Goal: Task Accomplishment & Management: Use online tool/utility

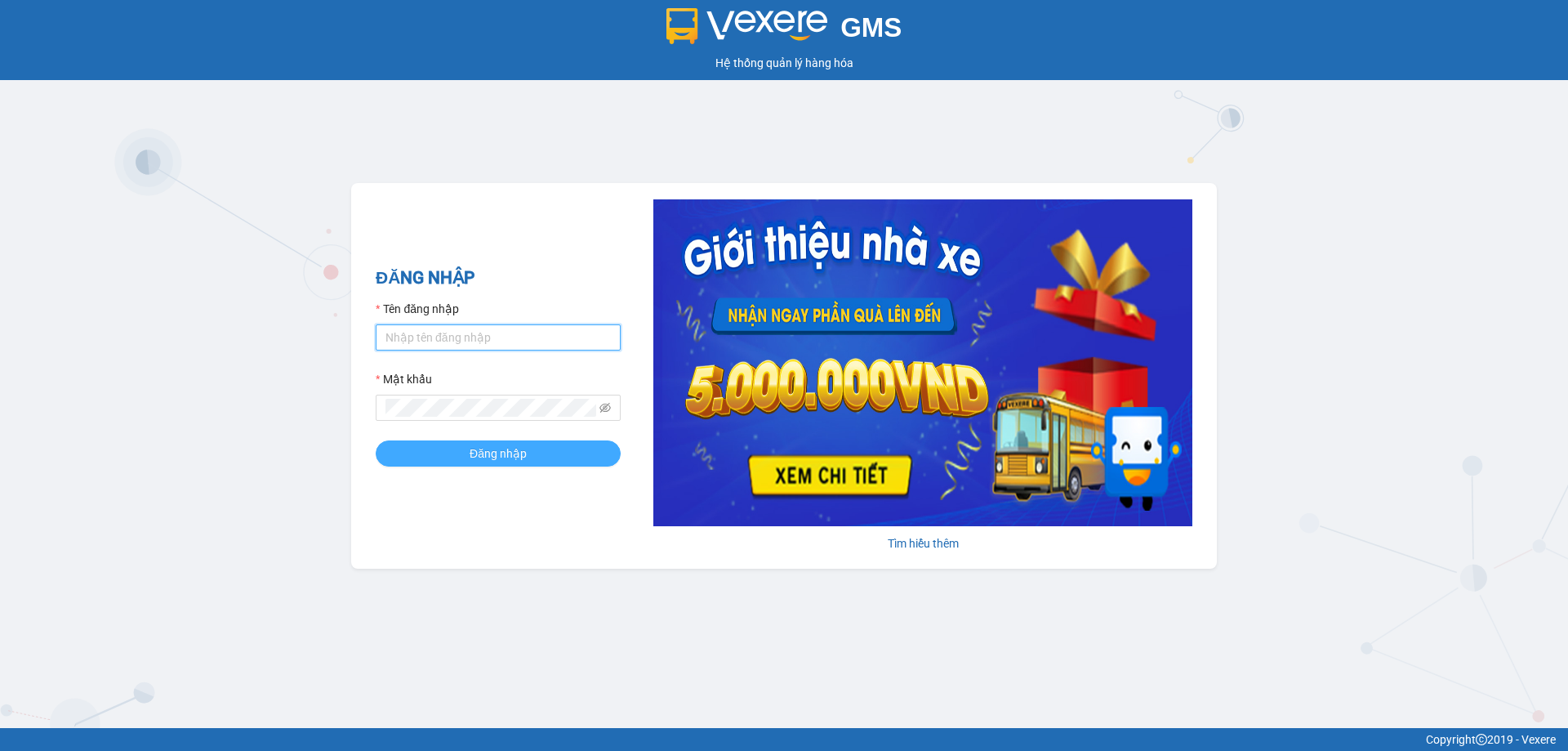
type input "bagahophong.tuanhung"
click at [494, 445] on span "Đăng nhập" at bounding box center [498, 454] width 57 height 18
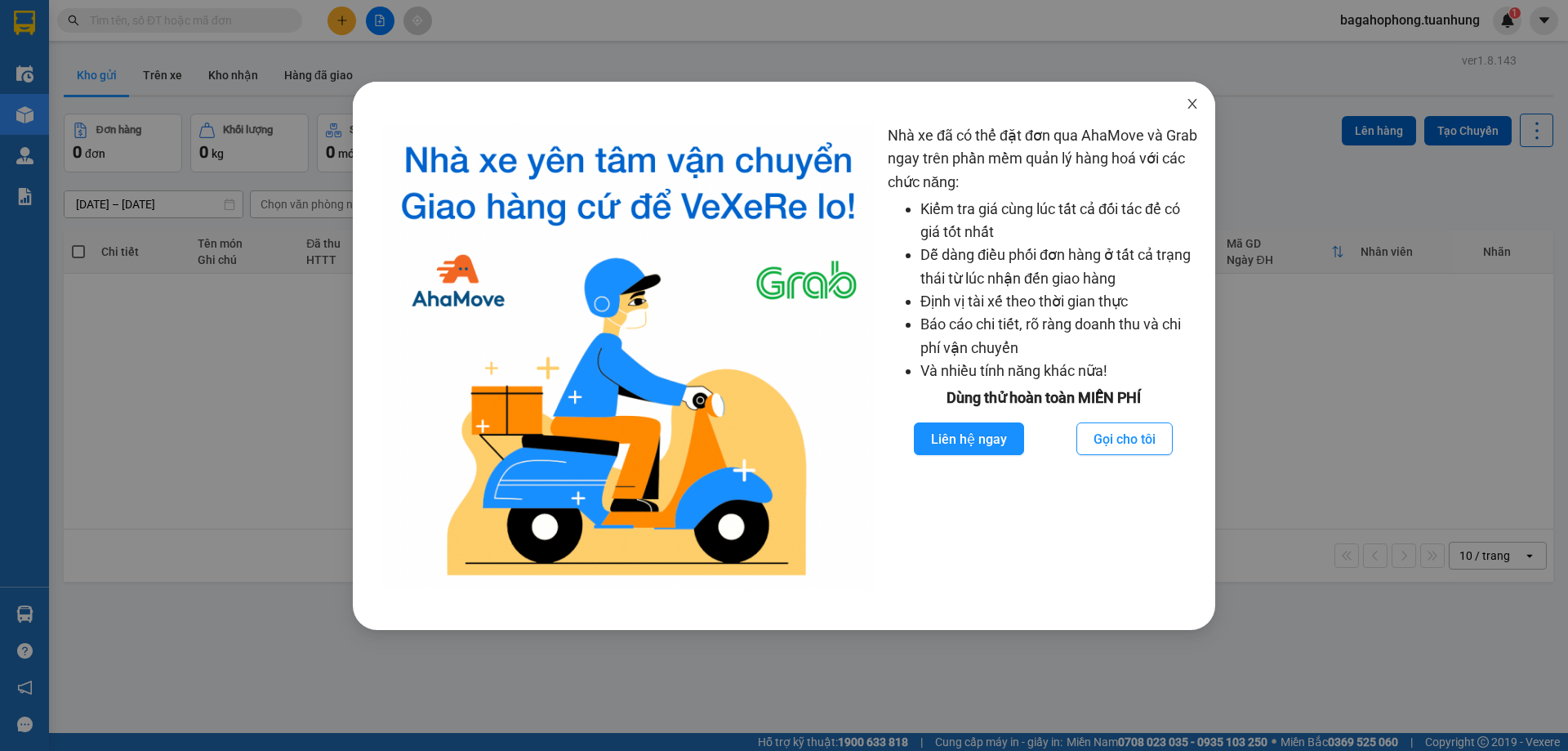
click at [1205, 98] on span "Close" at bounding box center [1192, 104] width 46 height 46
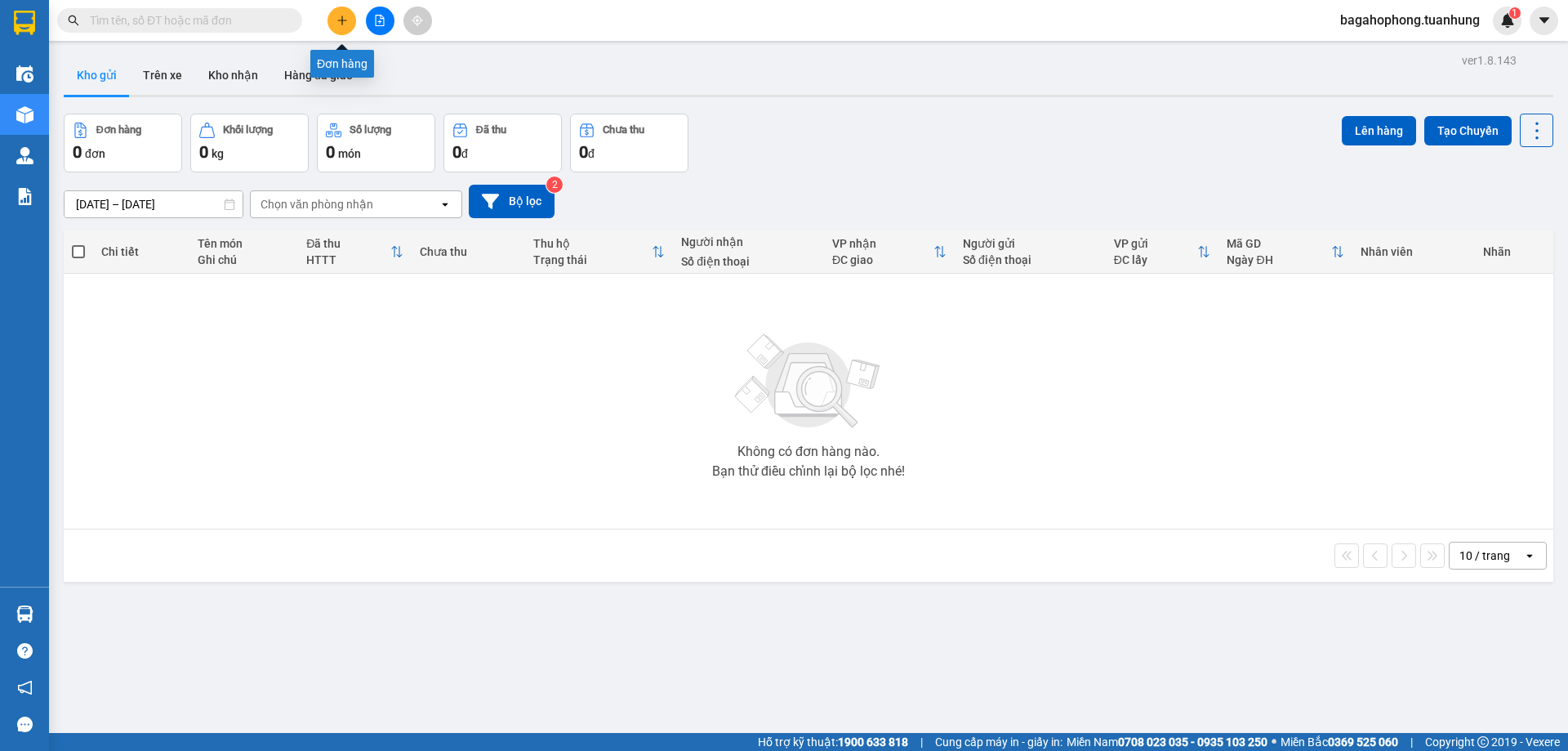
click at [338, 18] on icon "plus" at bounding box center [341, 20] width 12 height 12
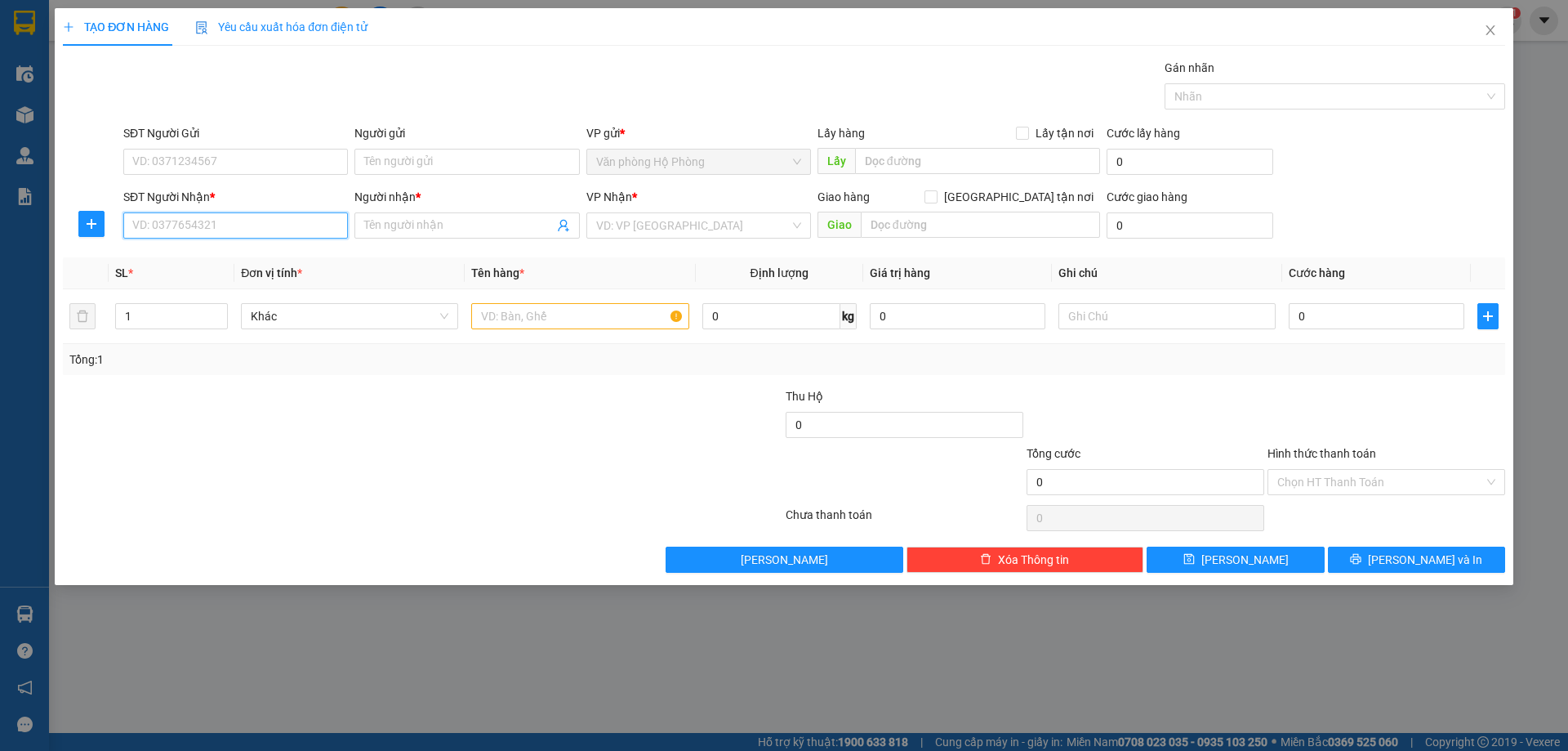
click at [215, 225] on input "SĐT Người Nhận *" at bounding box center [236, 225] width 225 height 26
type input "0917177768"
click at [277, 250] on div "0917177768 - DIỄM" at bounding box center [235, 258] width 205 height 18
type input "DIỄM"
click at [744, 226] on span "Văn phòng Hồ Chí Minh" at bounding box center [698, 225] width 205 height 24
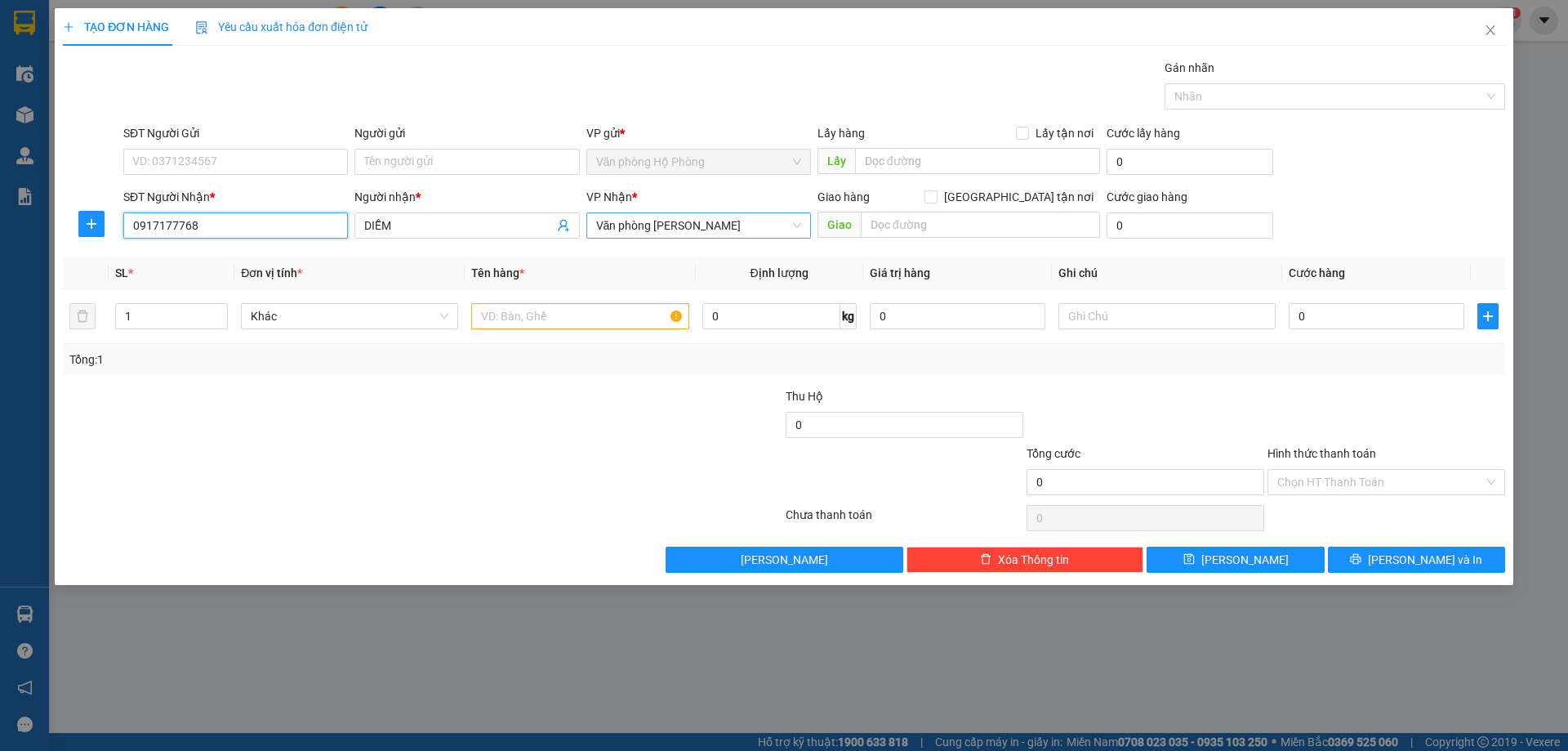
type input "0917177768"
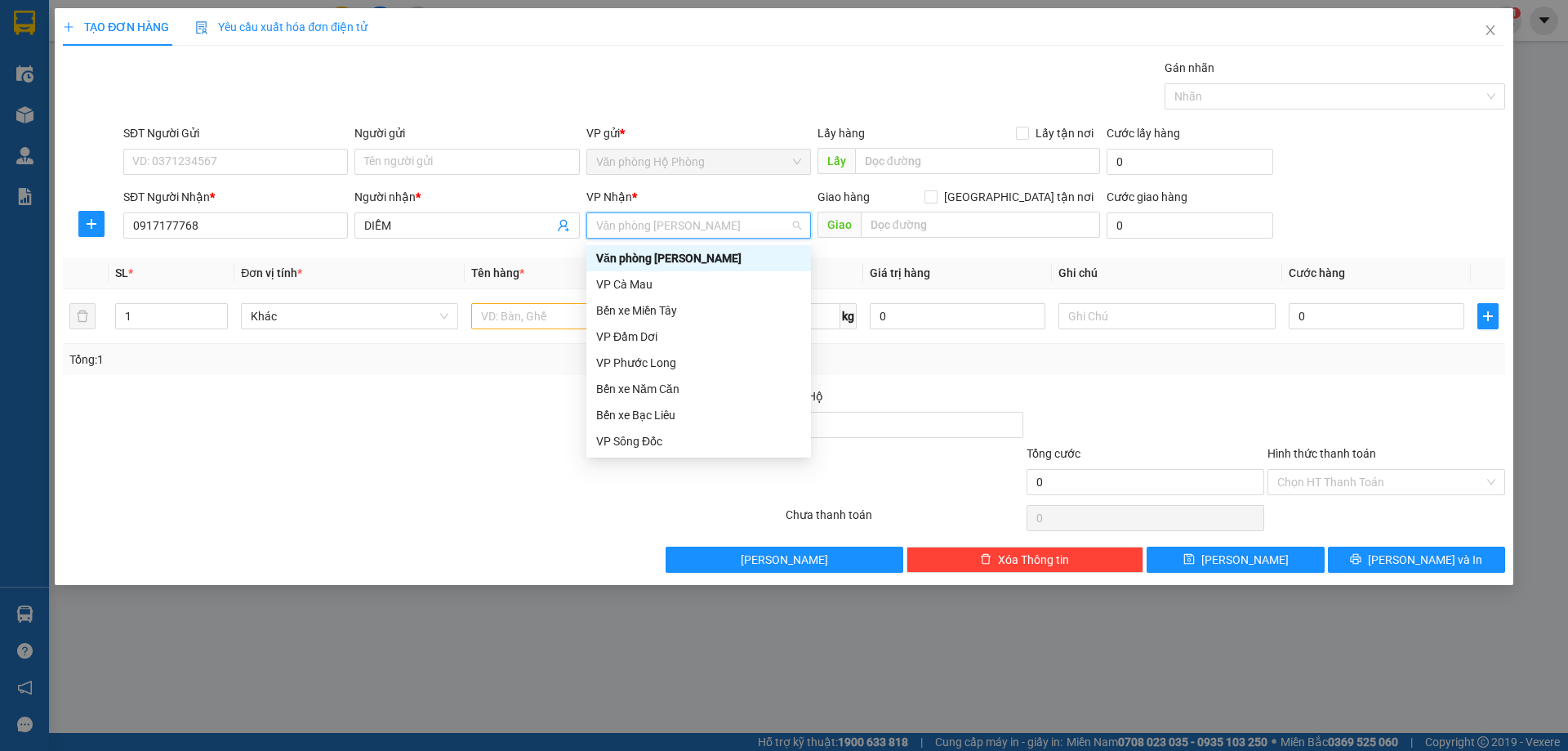
click at [744, 251] on div "Văn phòng Hồ Chí Minh" at bounding box center [698, 258] width 205 height 18
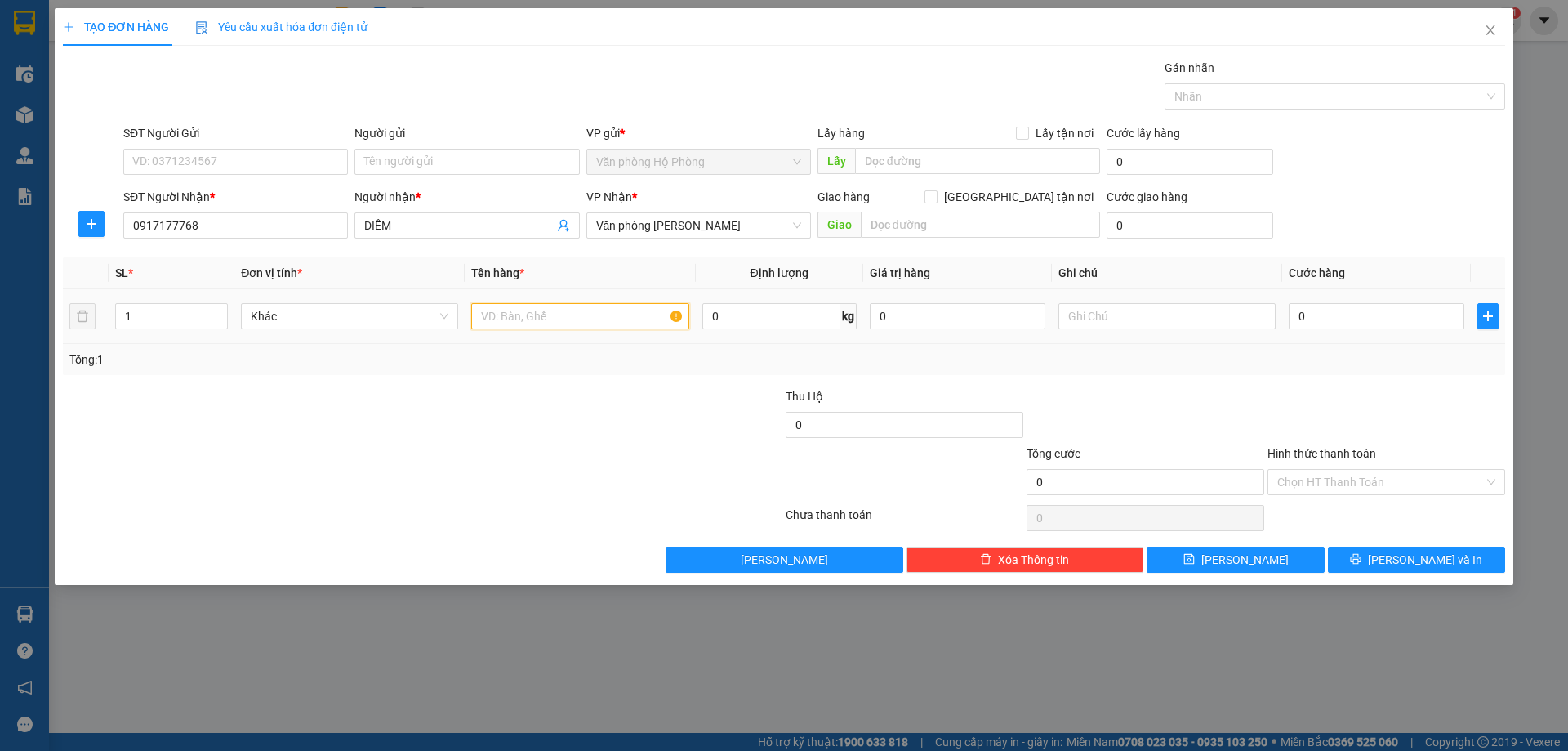
click at [571, 319] on input "text" at bounding box center [580, 315] width 217 height 26
type input "1 thùng"
click at [1295, 314] on input "0" at bounding box center [1377, 315] width 175 height 26
type input "6"
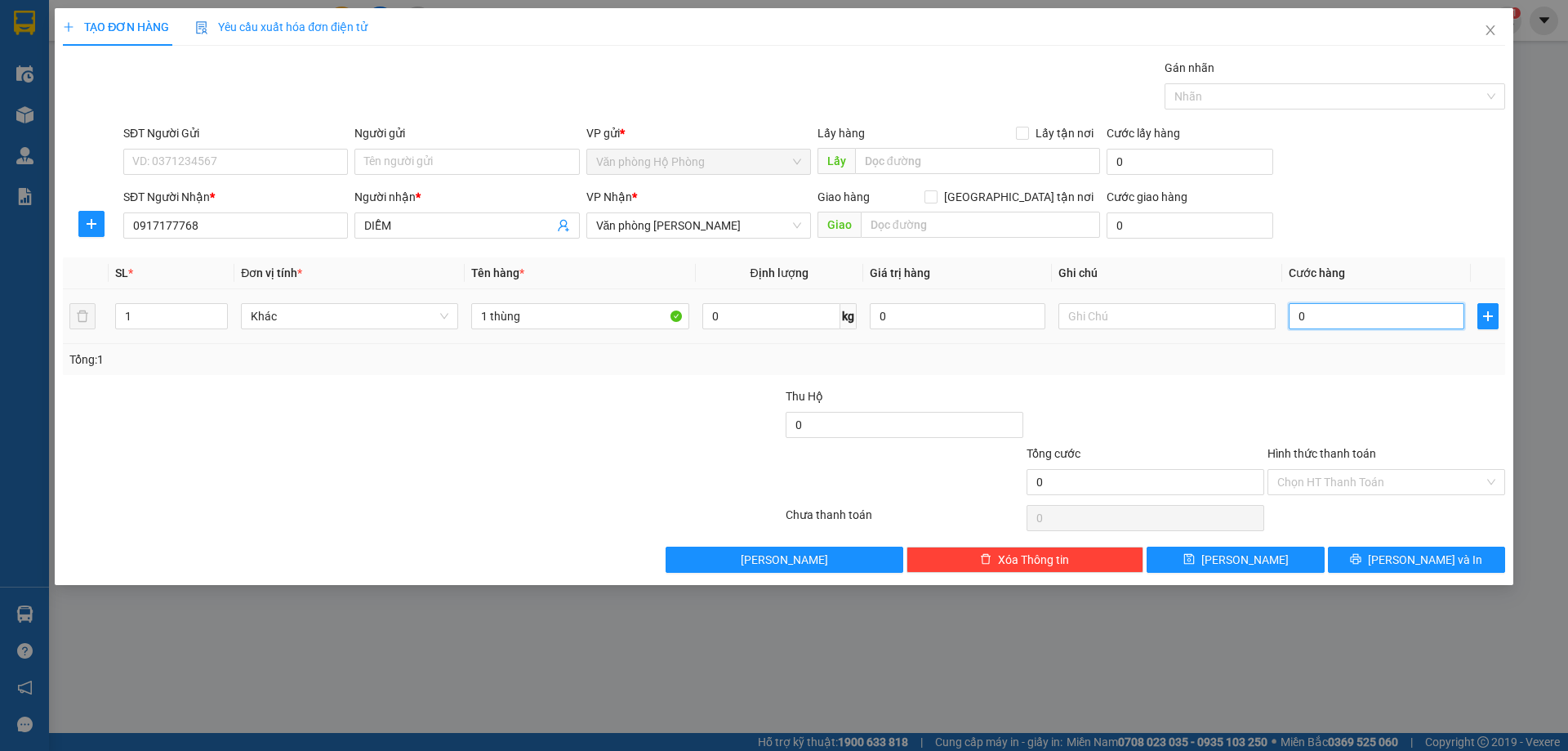
type input "6"
type input "60"
type input "600"
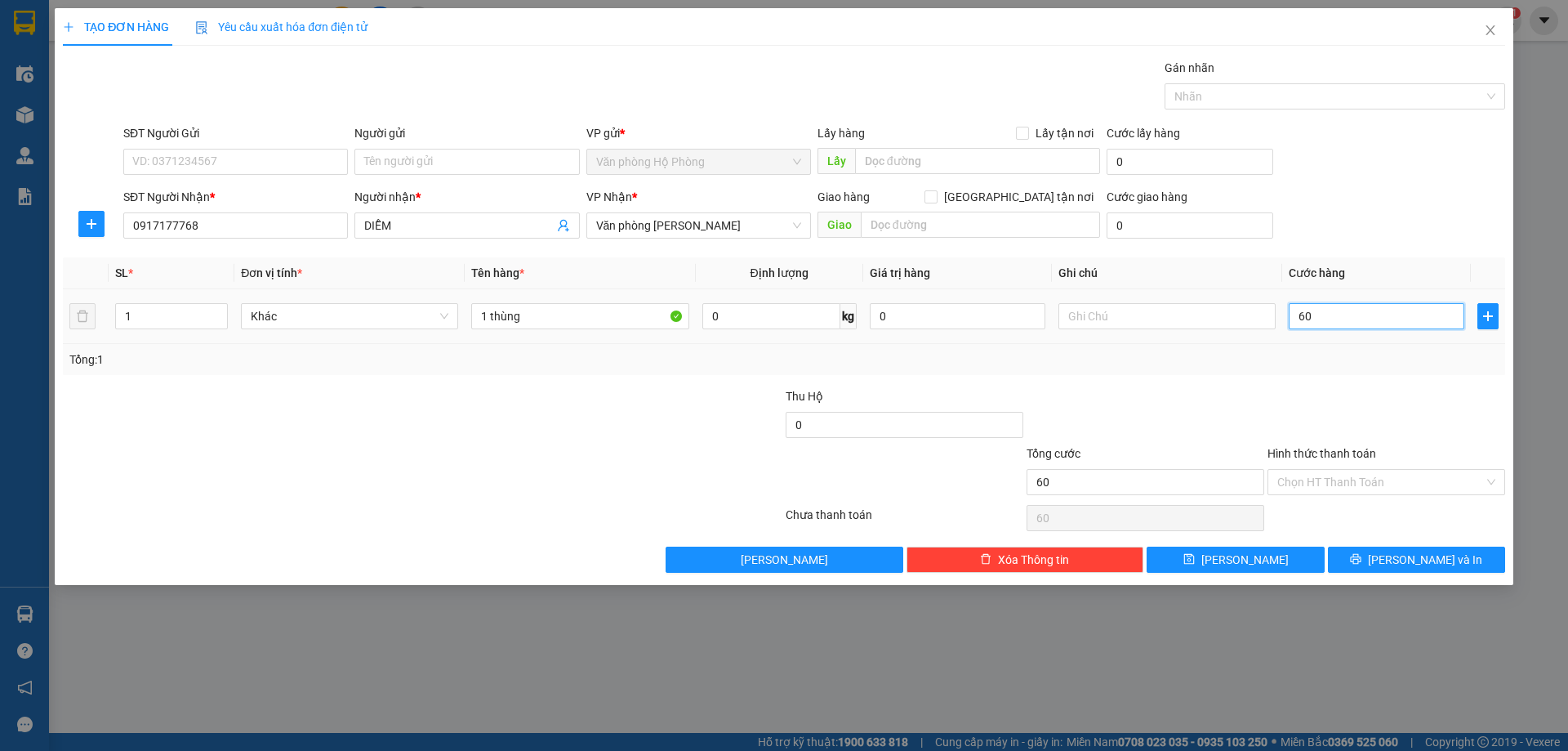
type input "600"
type input "6.000"
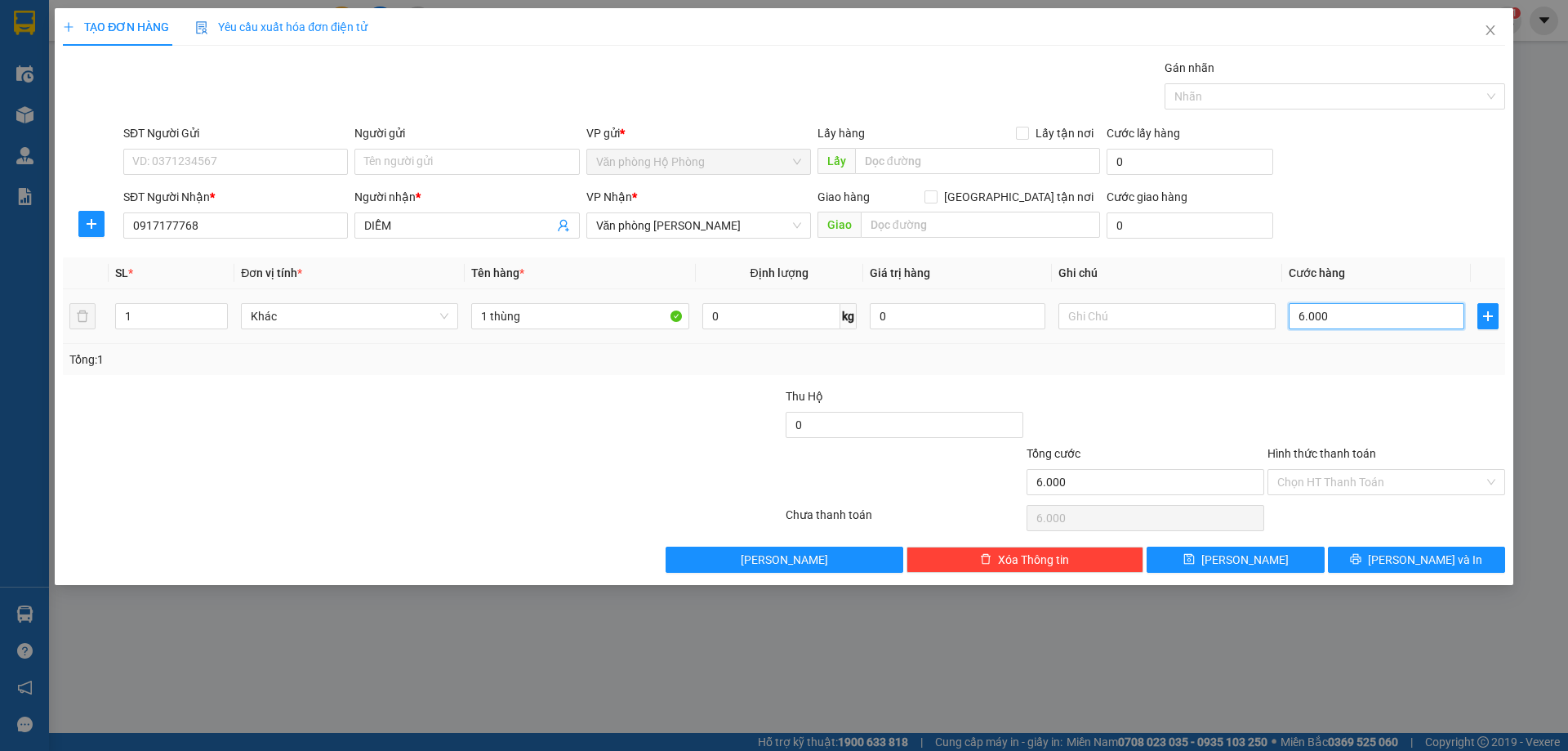
type input "60.000"
click at [1409, 472] on input "Hình thức thanh toán" at bounding box center [1380, 482] width 207 height 24
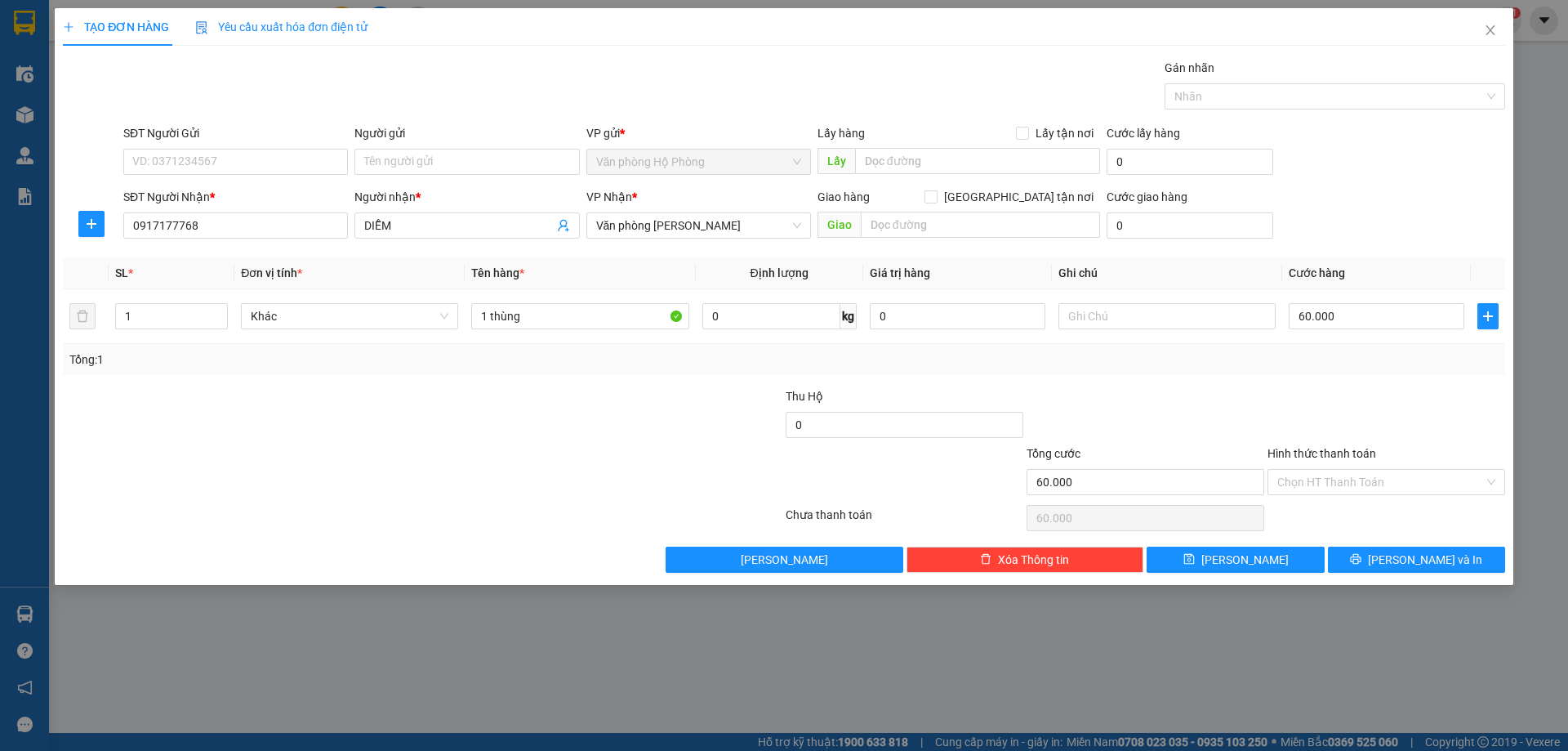
click at [1470, 427] on div at bounding box center [1386, 416] width 241 height 57
click at [1395, 551] on button "Lưu và In" at bounding box center [1416, 559] width 177 height 26
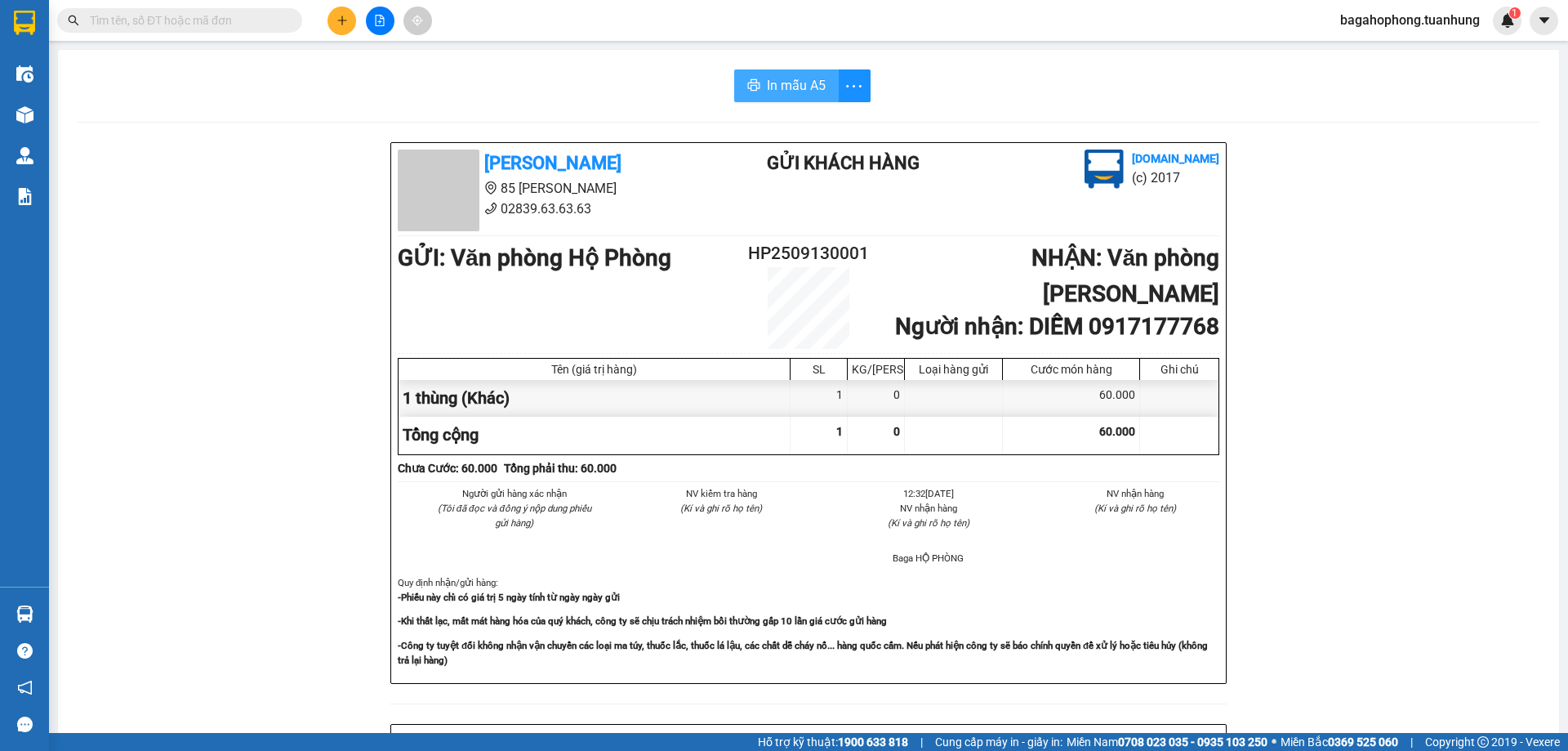
click at [821, 76] on button "In mẫu A5" at bounding box center [787, 86] width 105 height 33
click at [349, 13] on button at bounding box center [342, 21] width 29 height 29
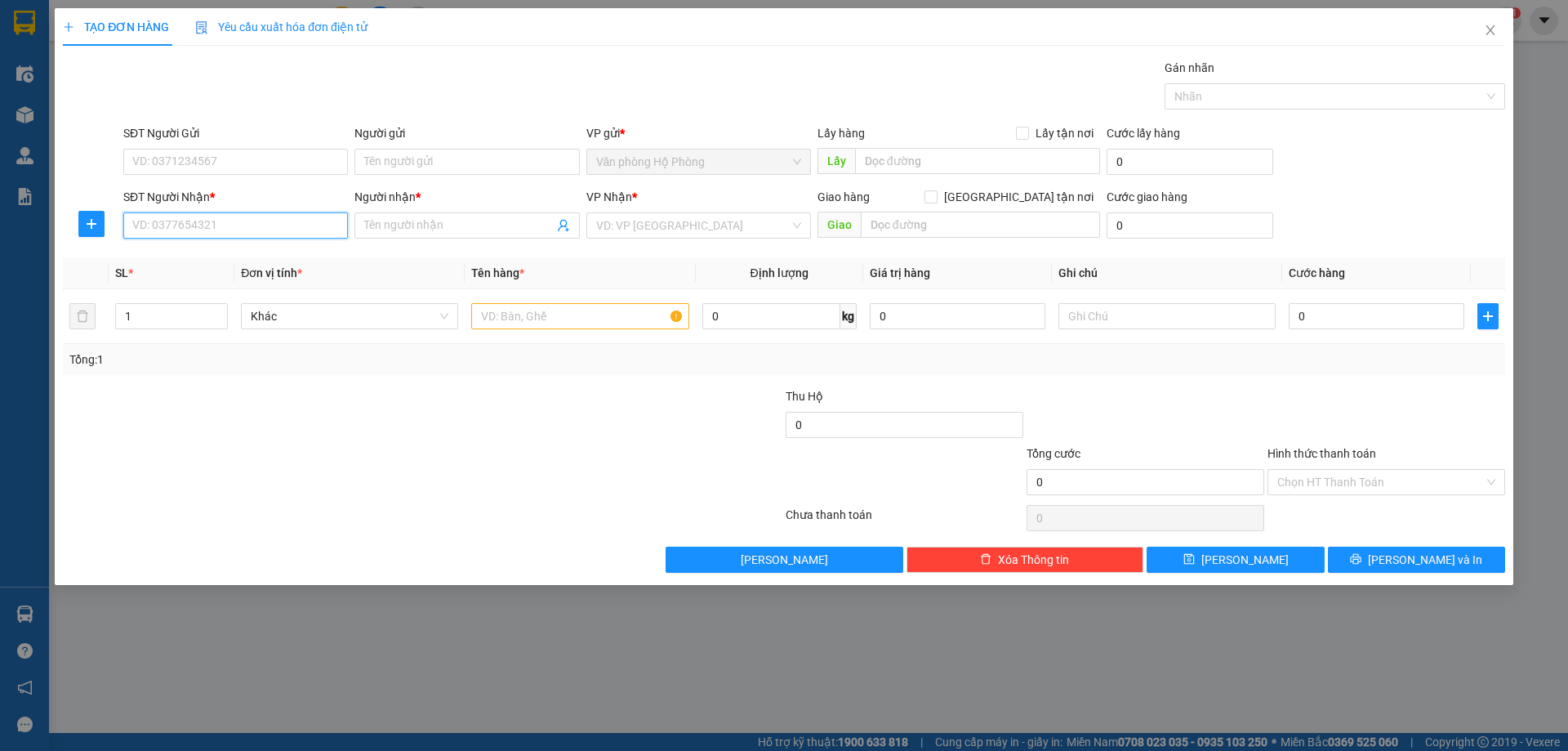
click at [257, 225] on input "SĐT Người Nhận *" at bounding box center [236, 225] width 225 height 26
click at [221, 224] on input "0949350835" at bounding box center [236, 225] width 225 height 26
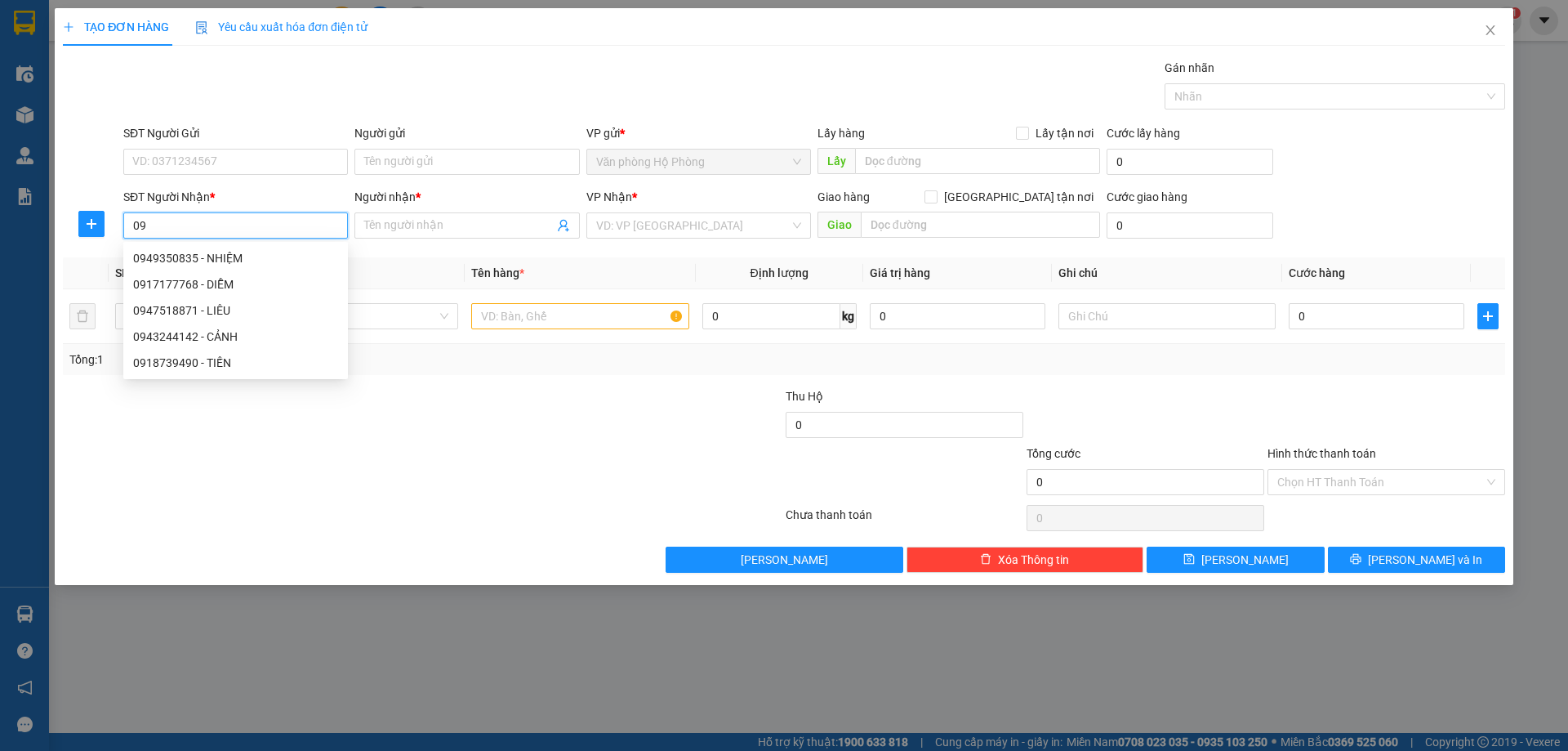
type input "0"
type input "0942304304"
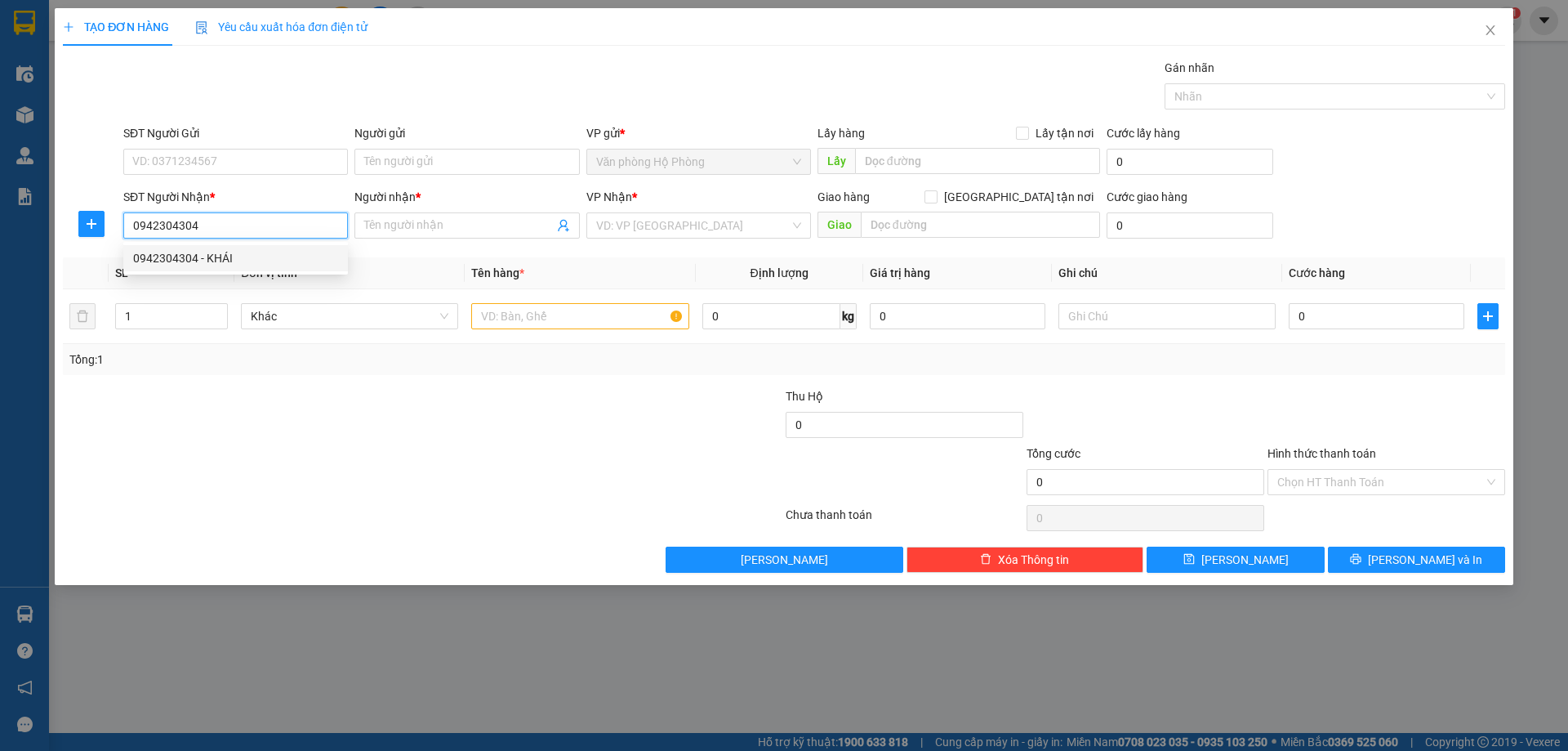
click at [264, 251] on div "0942304304 - KHÁI" at bounding box center [235, 258] width 205 height 18
type input "KHÁI"
type input "0942304304"
click at [475, 314] on input "text" at bounding box center [580, 315] width 217 height 26
click at [474, 314] on input "text" at bounding box center [580, 315] width 217 height 26
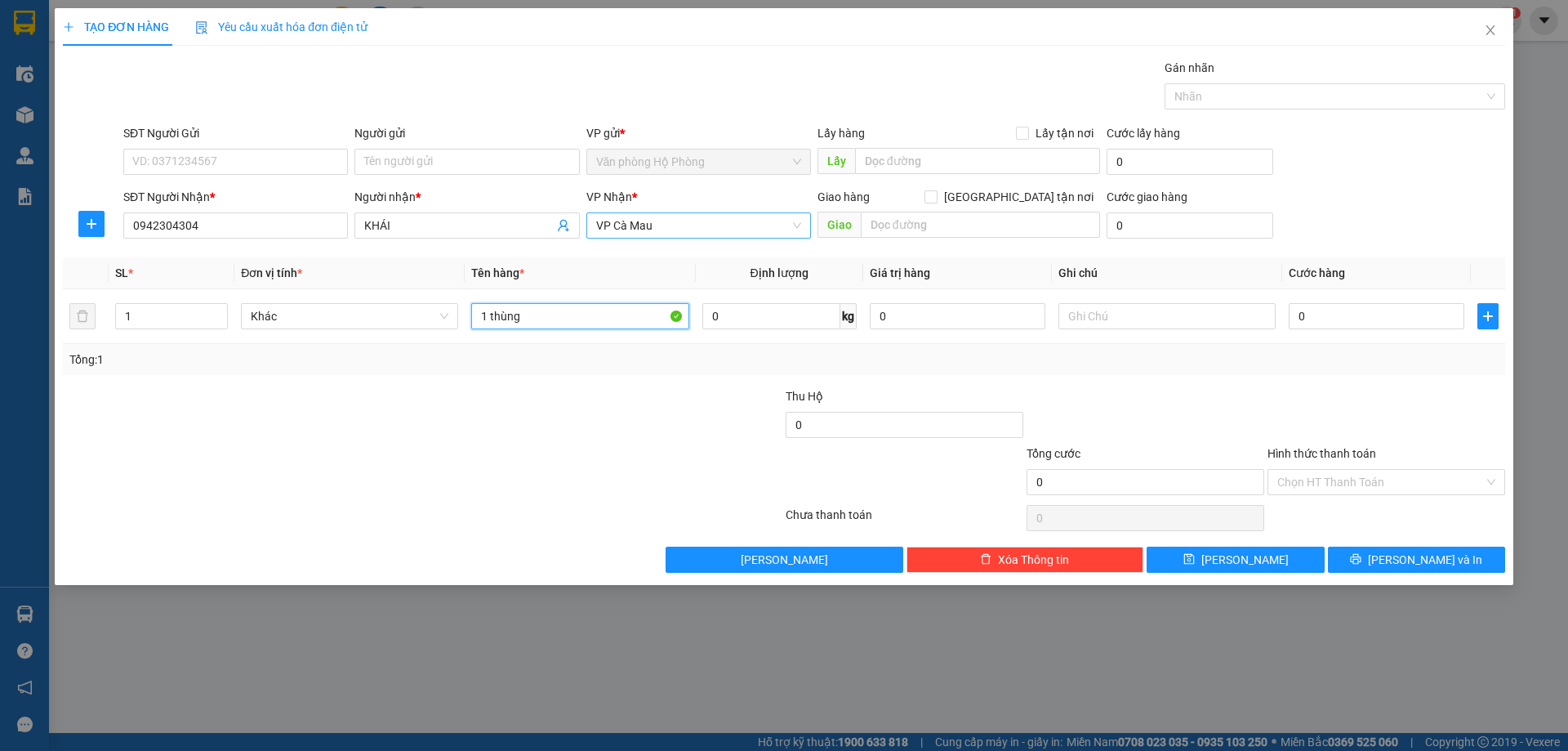
click at [666, 221] on span "VP Cà Mau" at bounding box center [698, 225] width 205 height 24
type input "1 thùng"
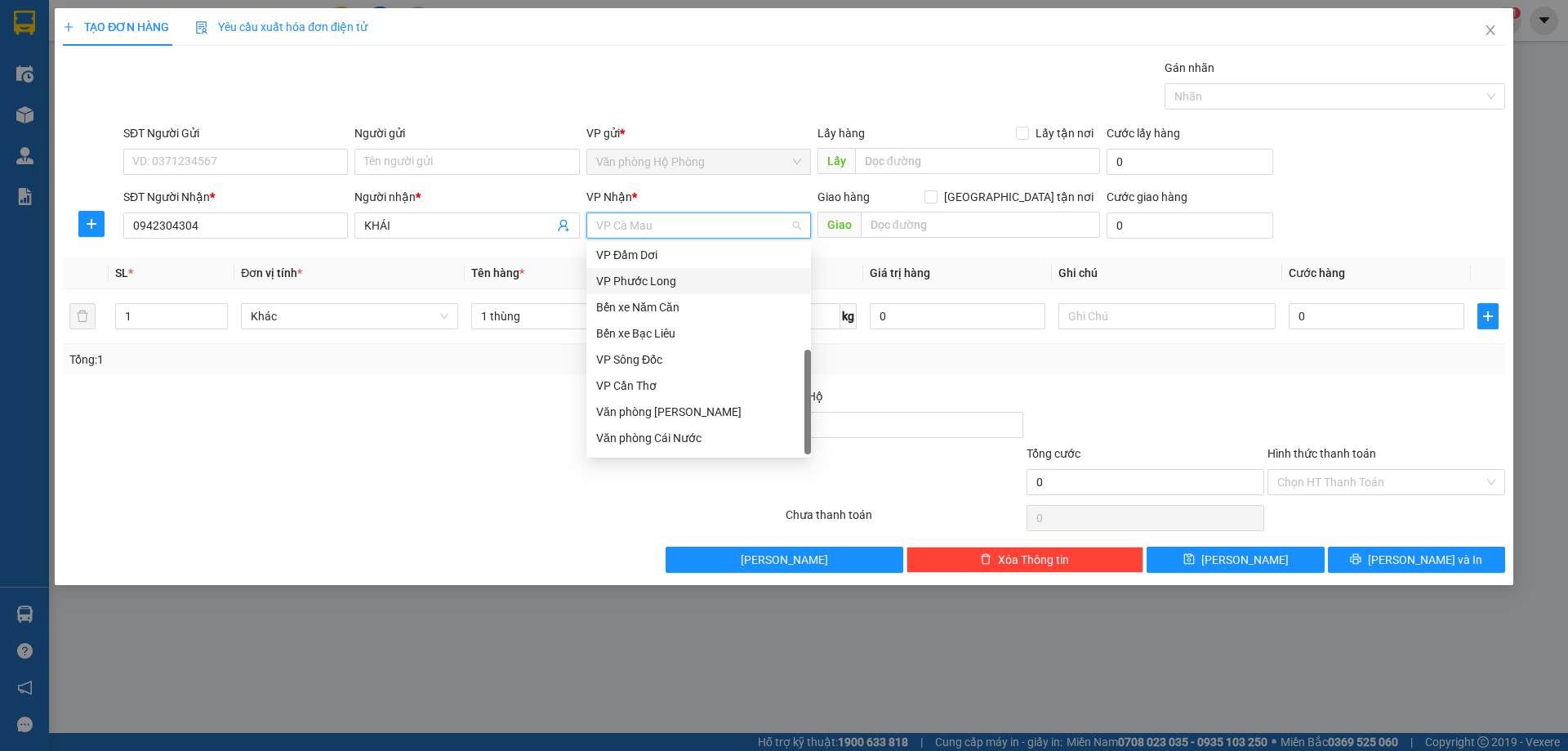
scroll to position [105, 0]
click at [683, 359] on div "VP Cần Thơ" at bounding box center [698, 362] width 205 height 18
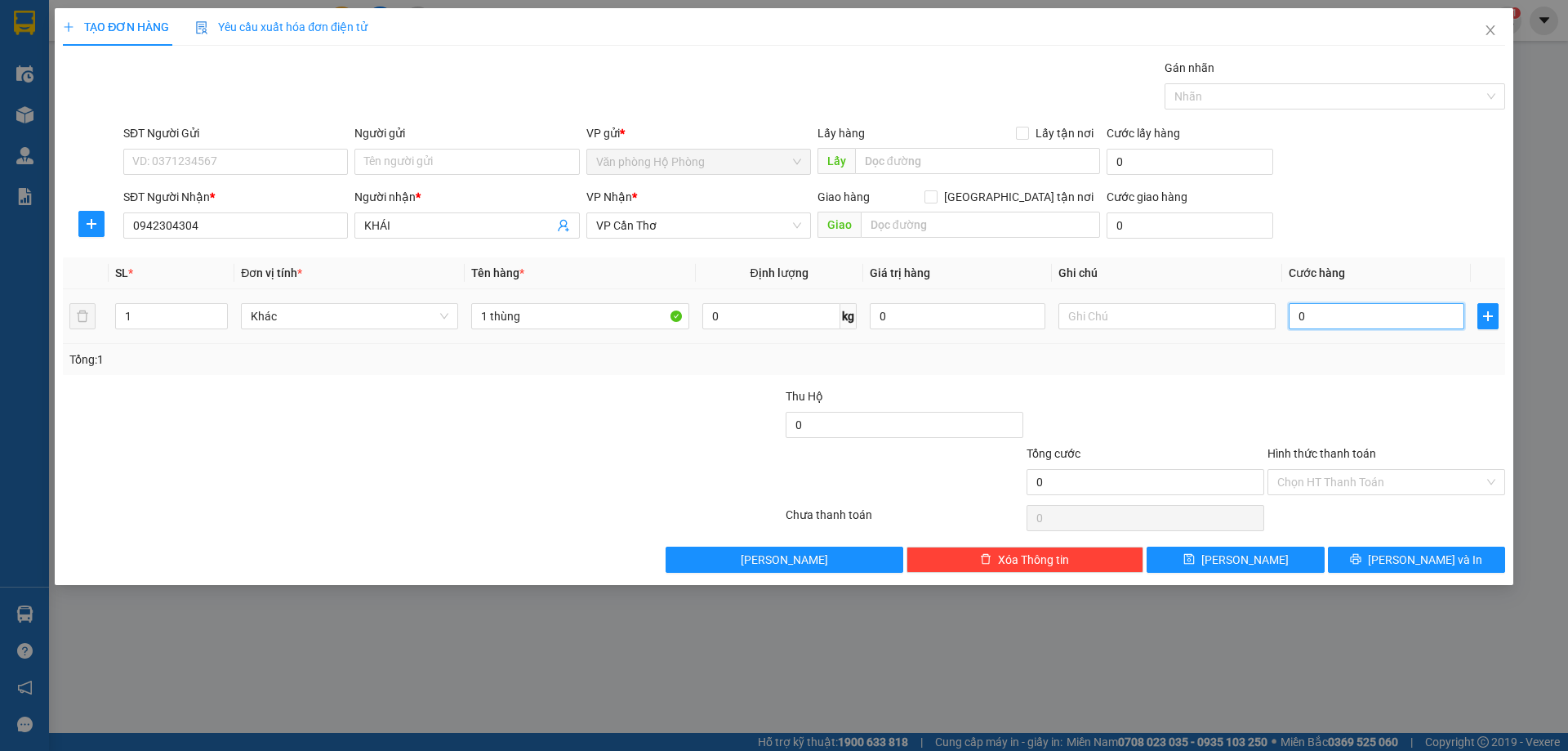
click at [1294, 315] on input "0" at bounding box center [1377, 315] width 175 height 26
type input "5"
type input "50"
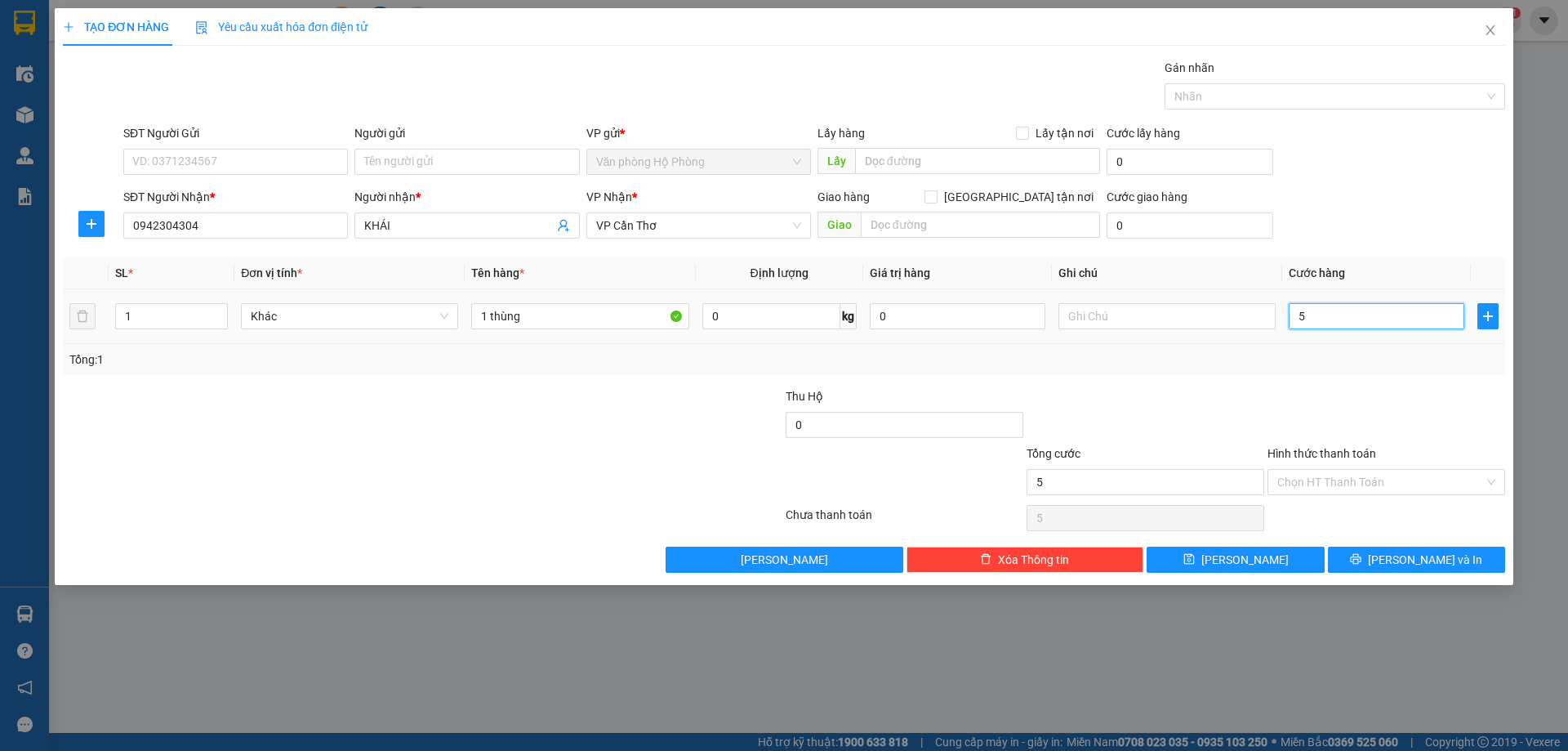
type input "50"
type input "500"
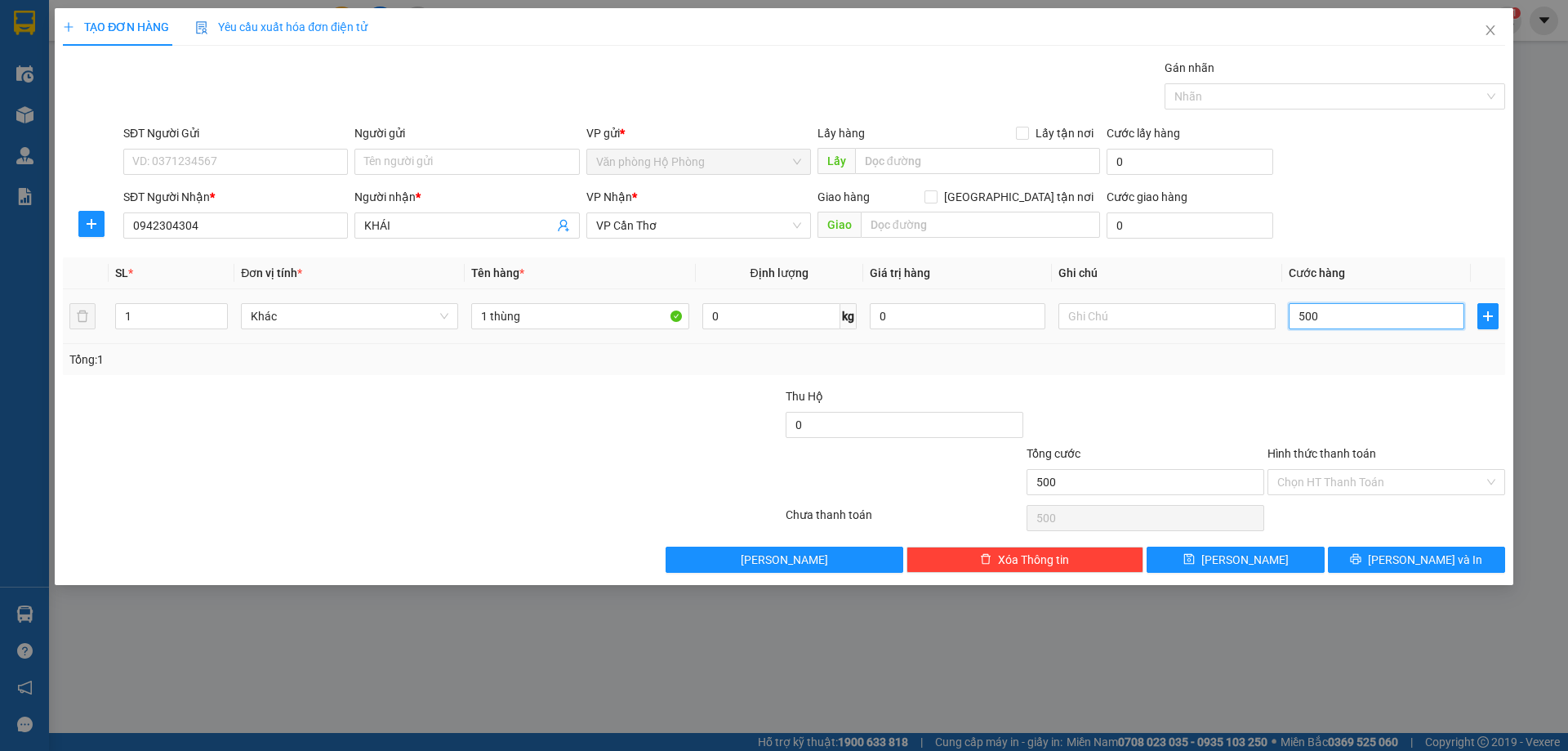
type input "5.000"
type input "50.000"
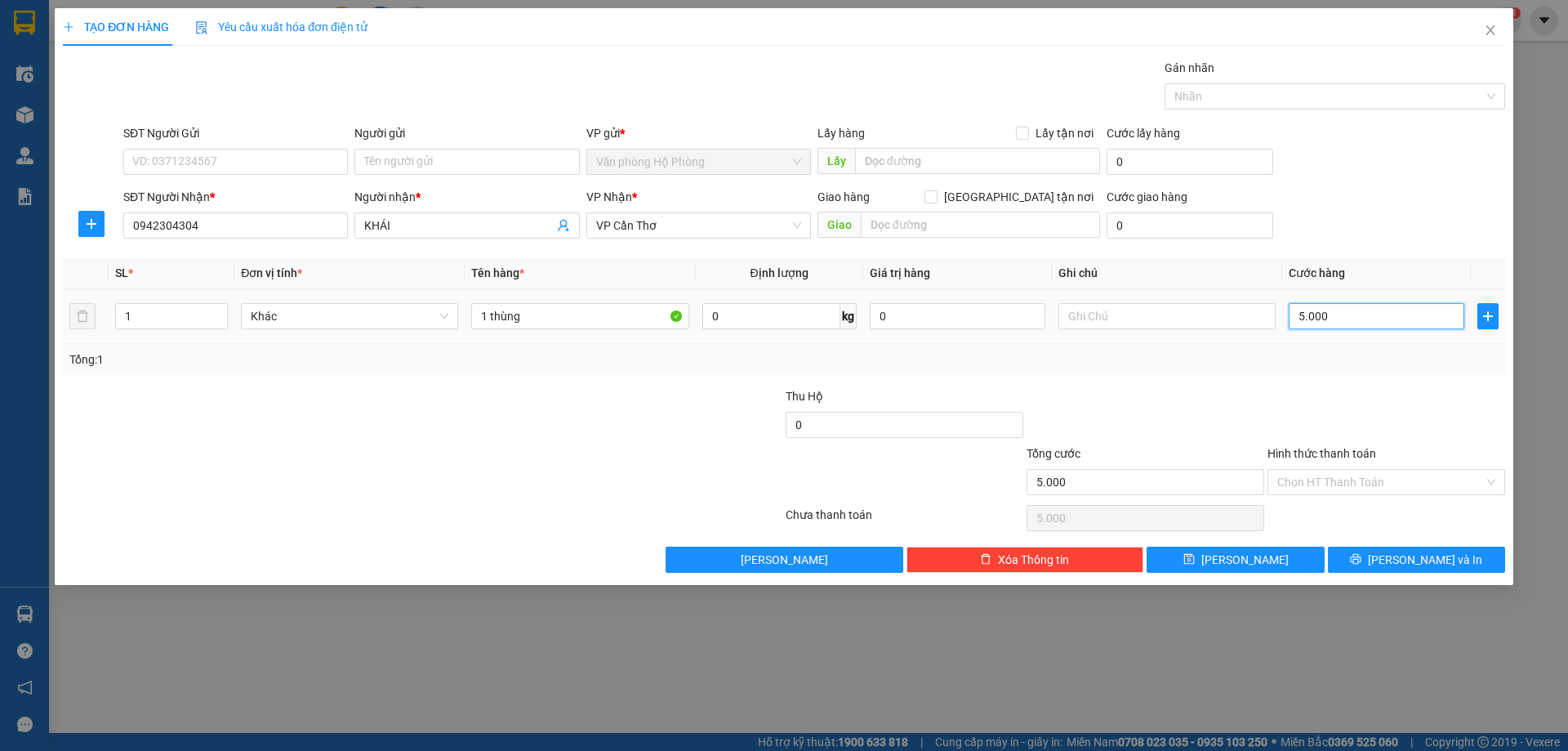
type input "50.000"
click at [1428, 554] on span "Lưu và In" at bounding box center [1424, 559] width 115 height 18
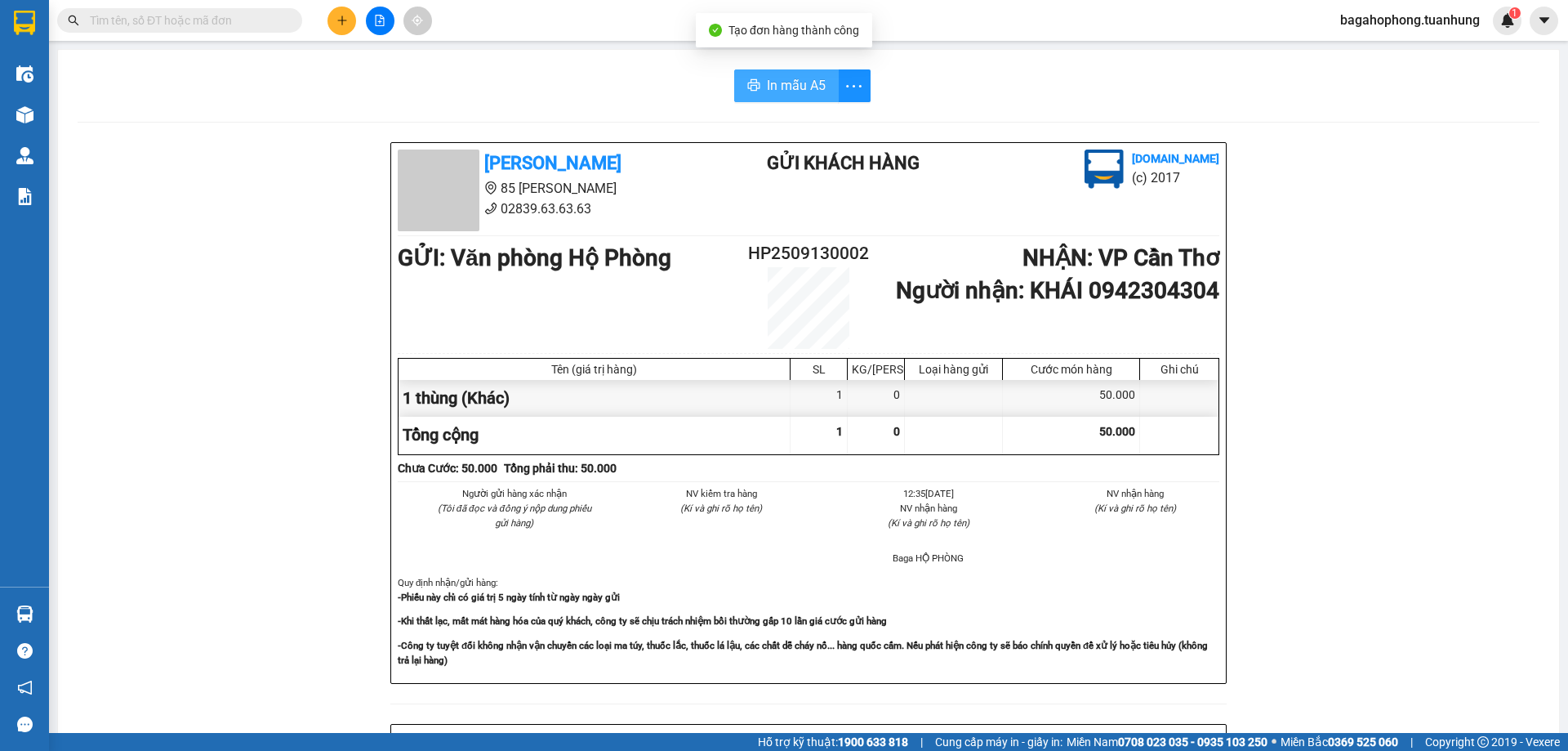
click at [796, 73] on button "In mẫu A5" at bounding box center [787, 86] width 105 height 33
click at [798, 72] on button "In mẫu A5" at bounding box center [787, 86] width 105 height 33
click at [1259, 128] on div "In mẫu A5 Tuấn Hưng 85 Lý Chiêu Hoàng 02839.63.63.63 Gửi khách hàng Vexere.com …" at bounding box center [808, 662] width 1501 height 1225
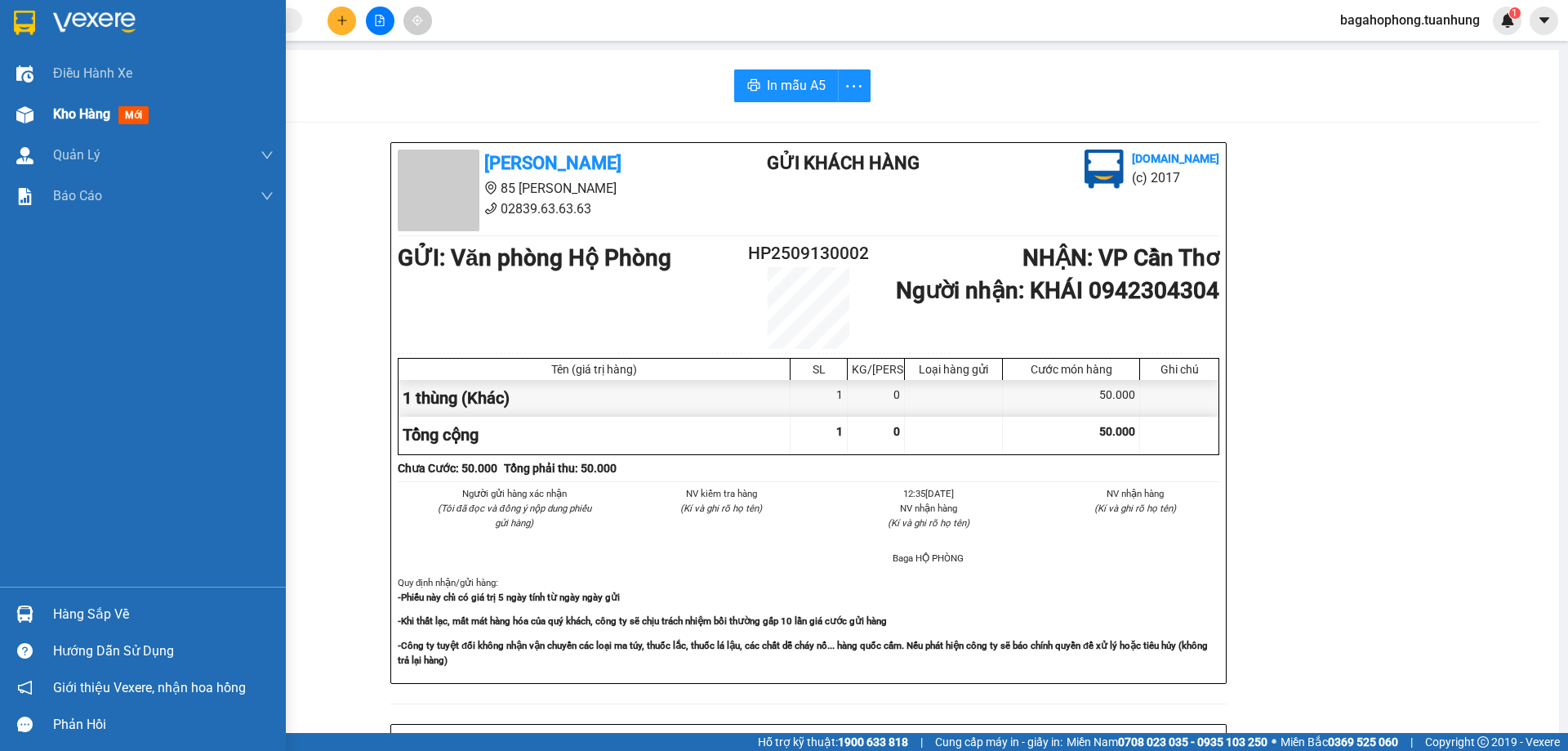
click at [99, 110] on span "Kho hàng" at bounding box center [81, 114] width 57 height 15
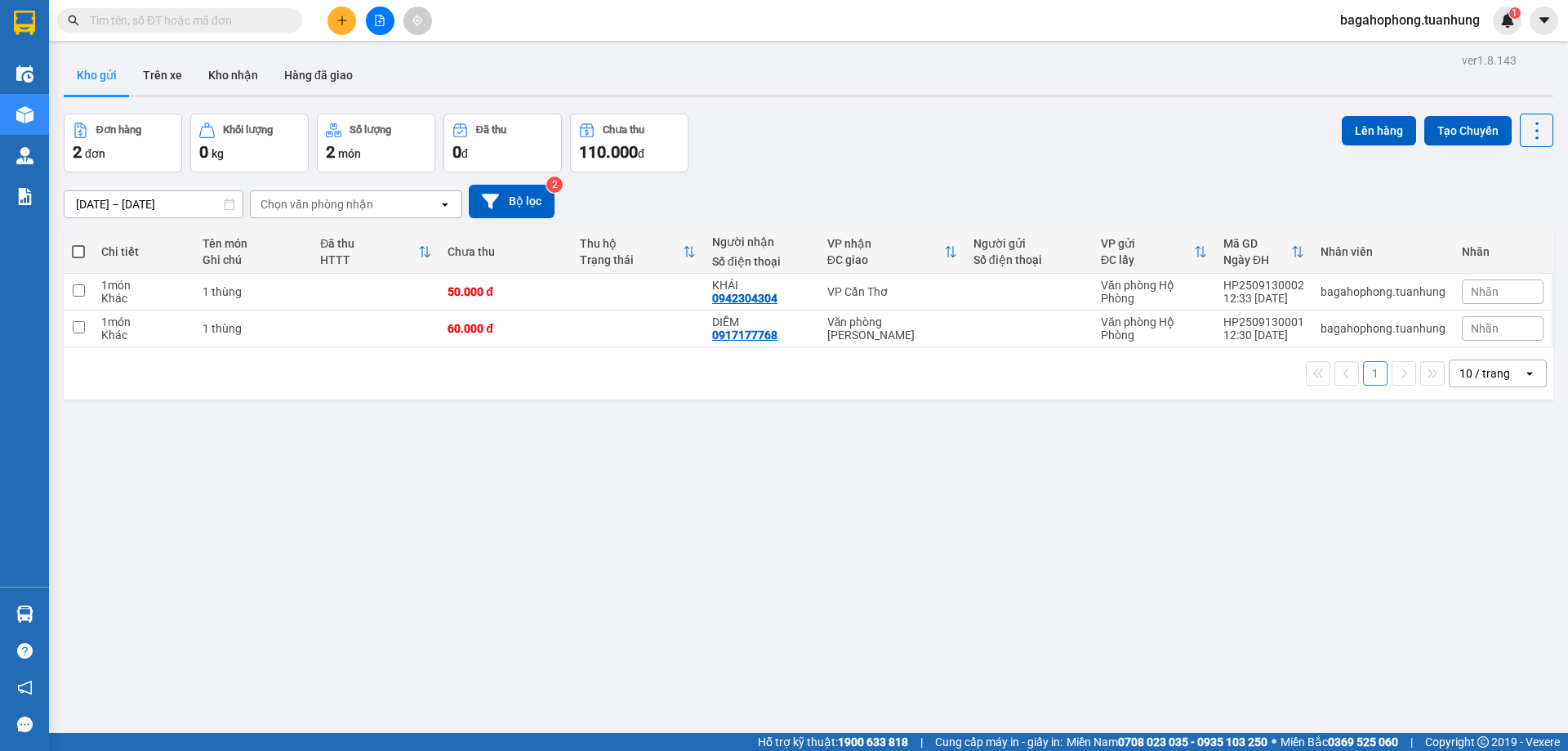
click at [73, 247] on span at bounding box center [79, 251] width 13 height 13
click at [79, 243] on input "checkbox" at bounding box center [79, 243] width 0 height 0
checkbox input "true"
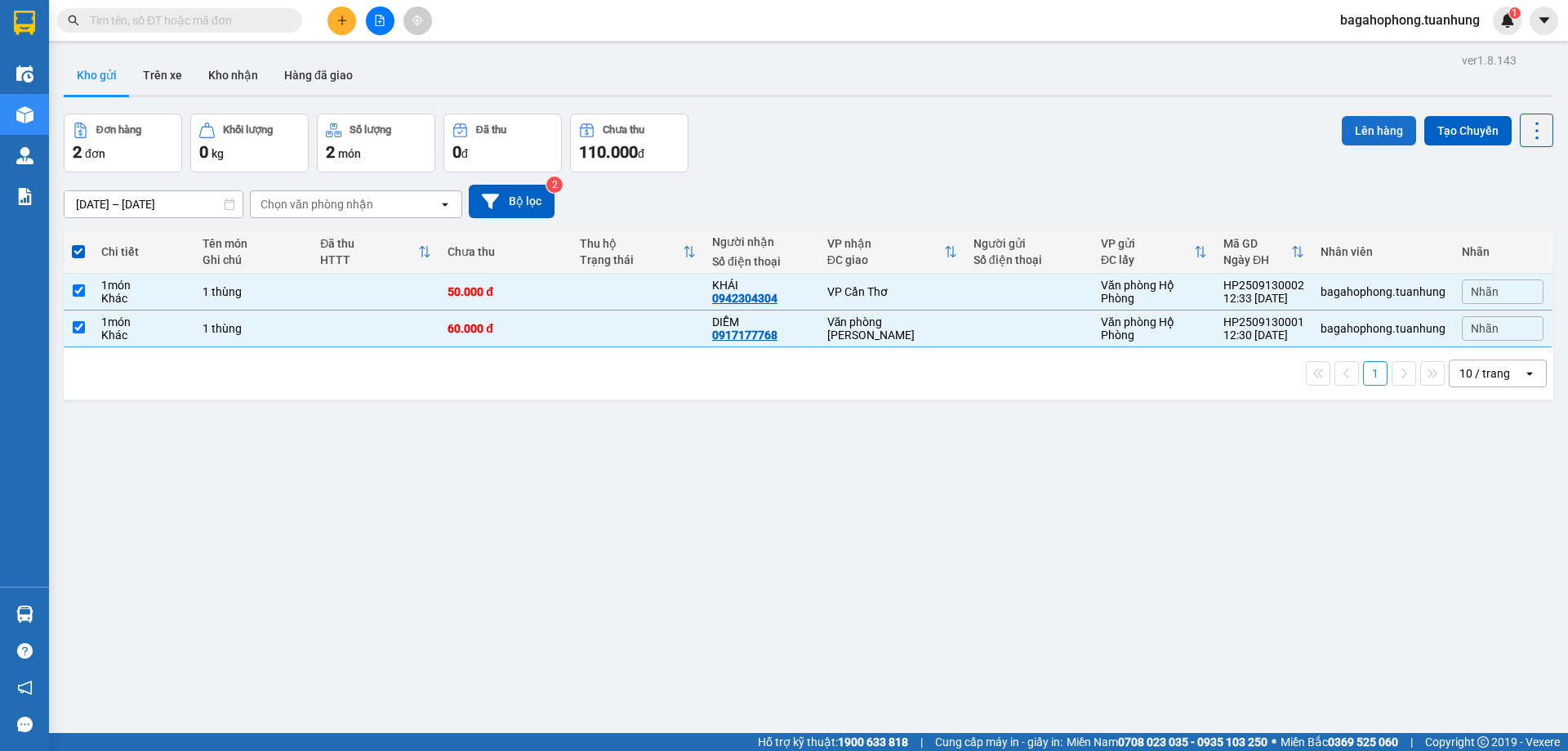
click at [1361, 126] on button "Lên hàng" at bounding box center [1378, 130] width 74 height 30
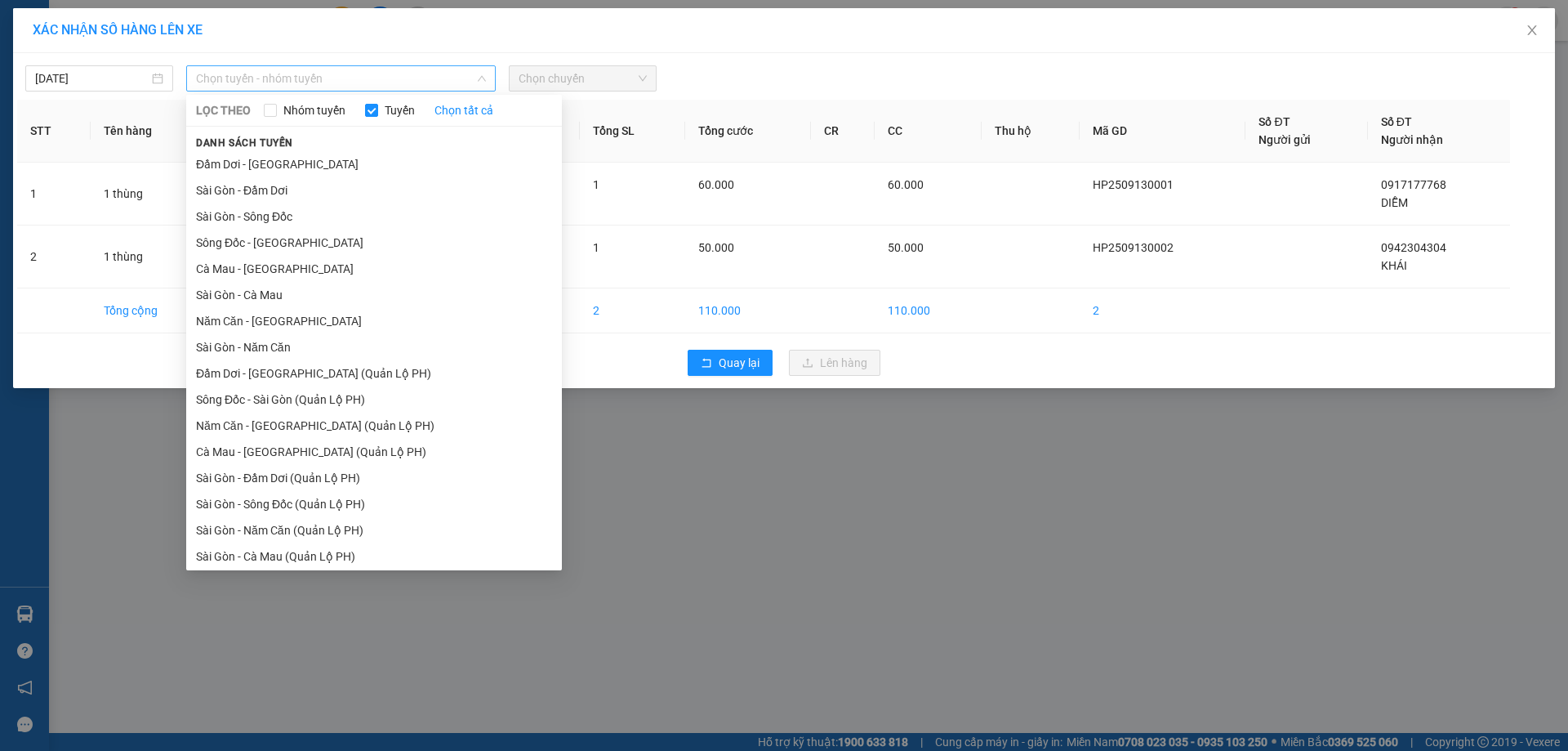
click at [370, 78] on span "Chọn tuyến - nhóm tuyến" at bounding box center [341, 78] width 290 height 24
click at [651, 450] on div "XÁC NHẬN SỐ HÀNG LÊN XE 13/09/2025 Chọn tuyến - nhóm tuyến LỌC THEO Nhóm tuyến …" at bounding box center [784, 375] width 1568 height 751
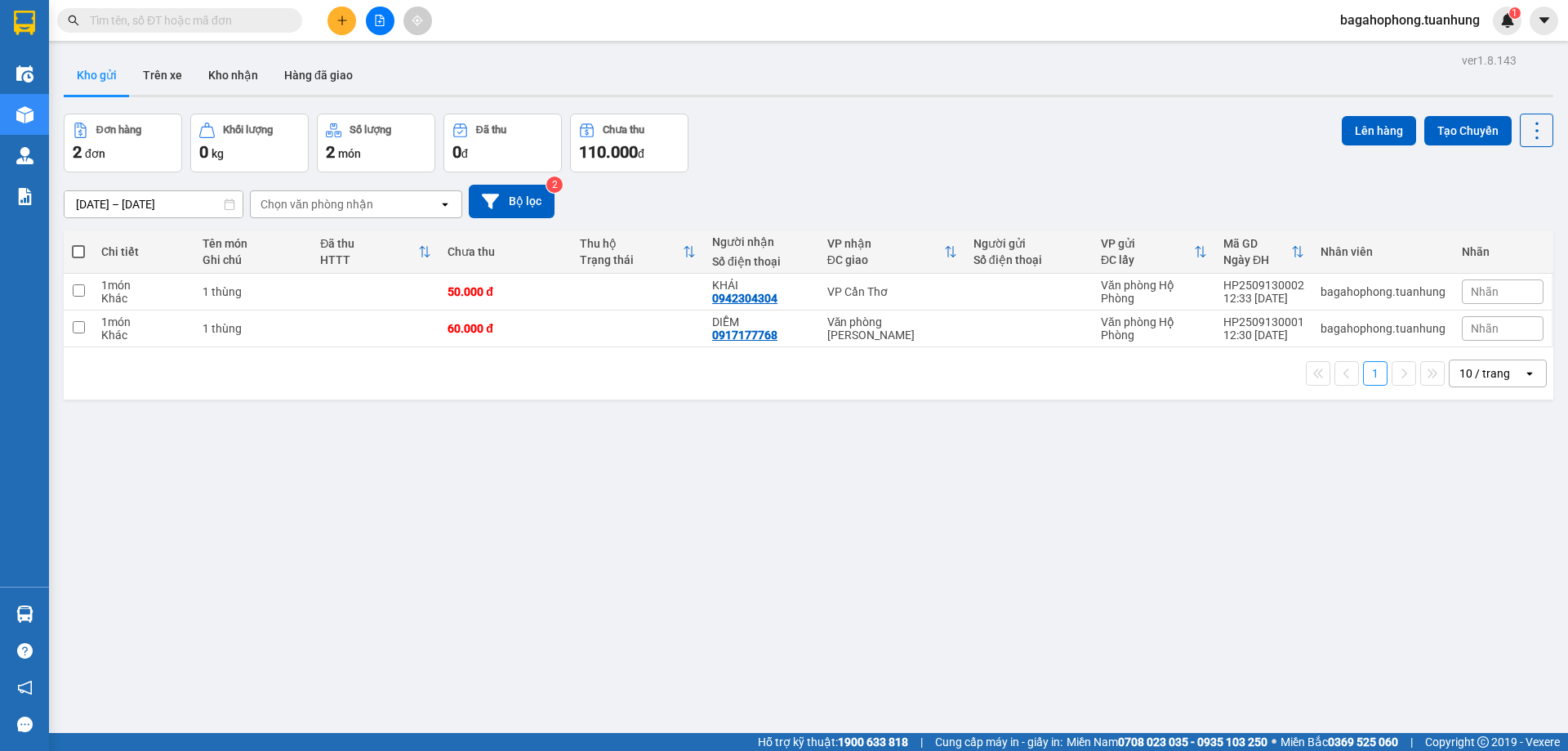
click at [77, 245] on span at bounding box center [79, 251] width 13 height 13
click at [79, 243] on input "checkbox" at bounding box center [79, 243] width 0 height 0
checkbox input "true"
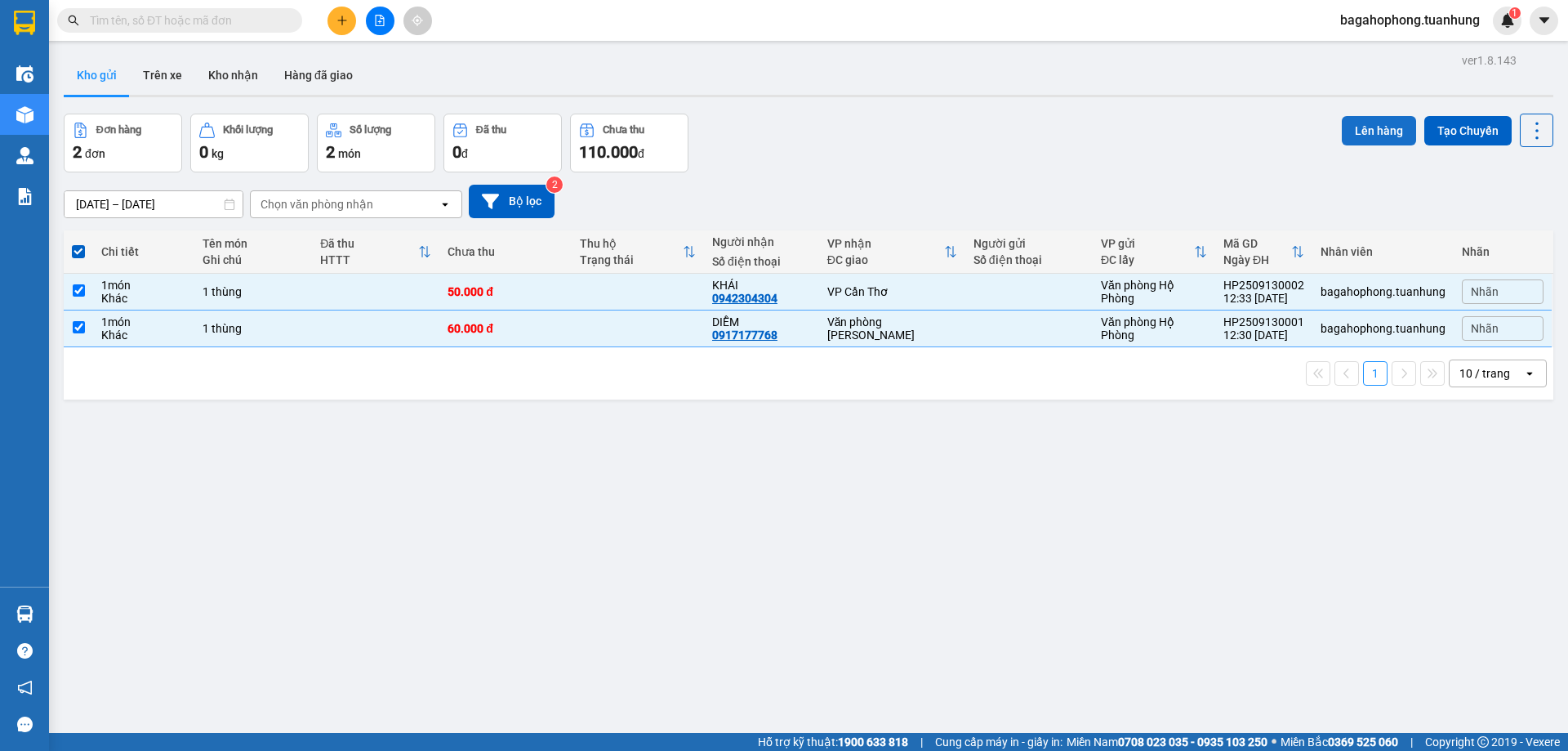
click at [1363, 121] on button "Lên hàng" at bounding box center [1378, 130] width 74 height 30
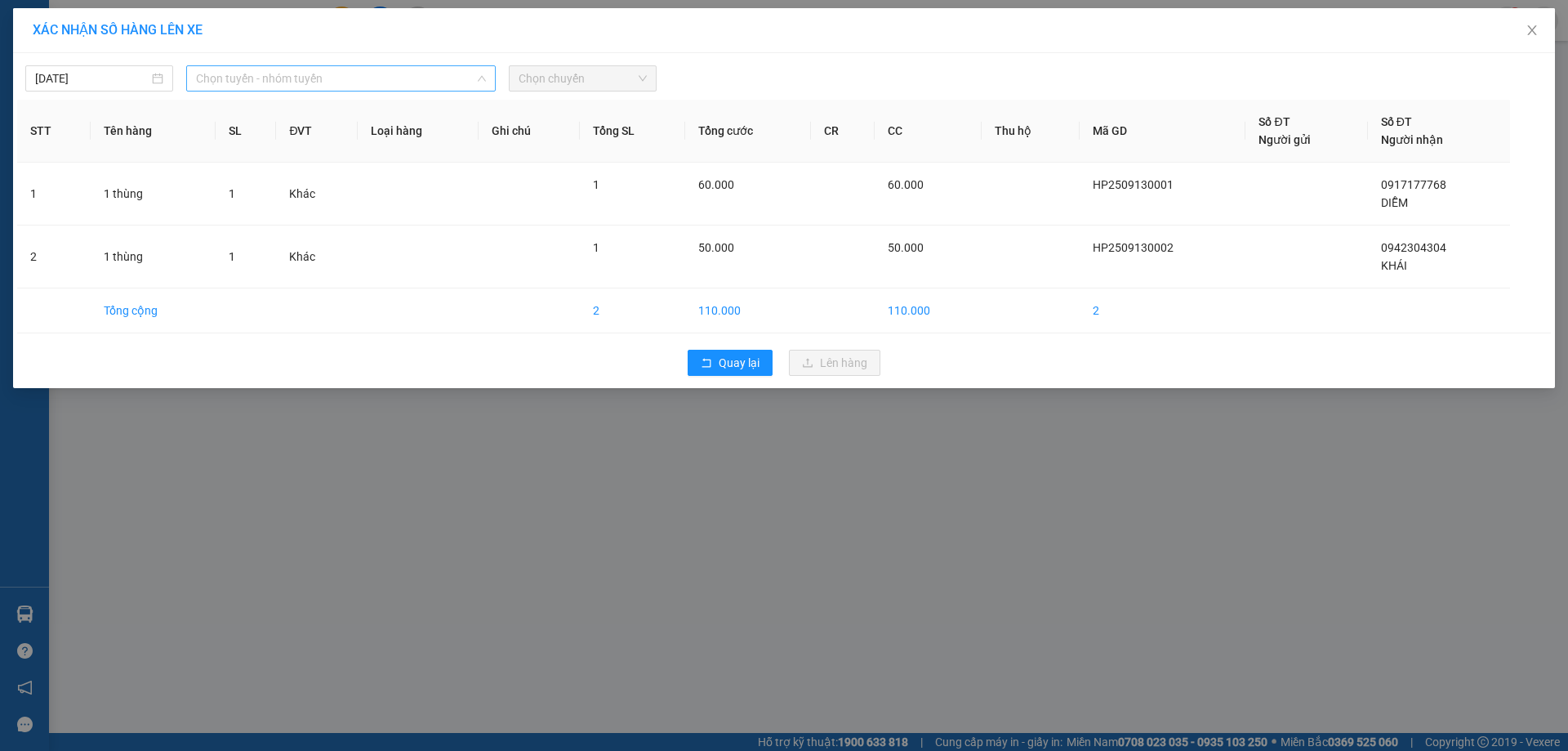
click at [355, 80] on span "Chọn tuyến - nhóm tuyến" at bounding box center [341, 78] width 290 height 24
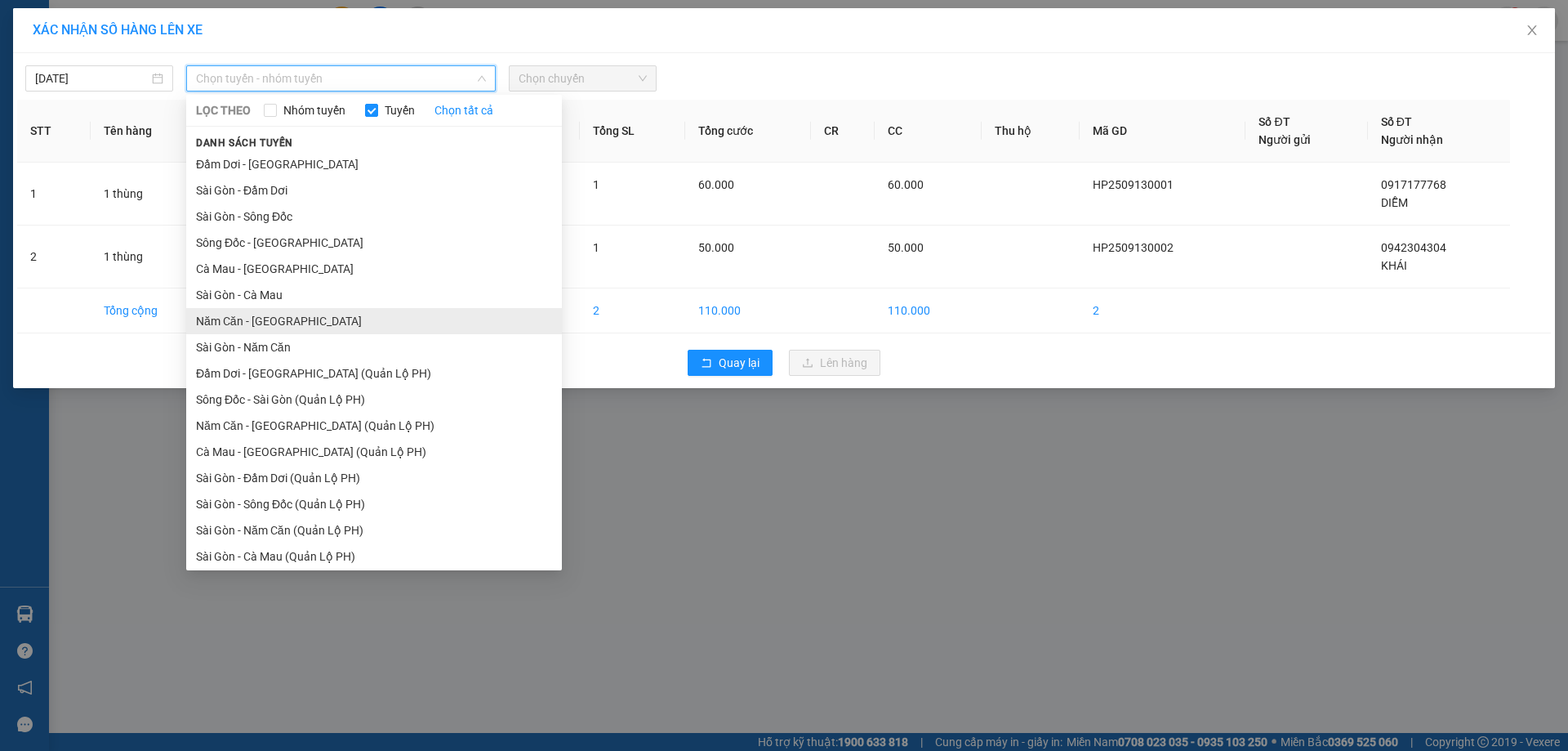
click at [318, 313] on li "Năm Căn - Sài Gòn" at bounding box center [374, 321] width 376 height 26
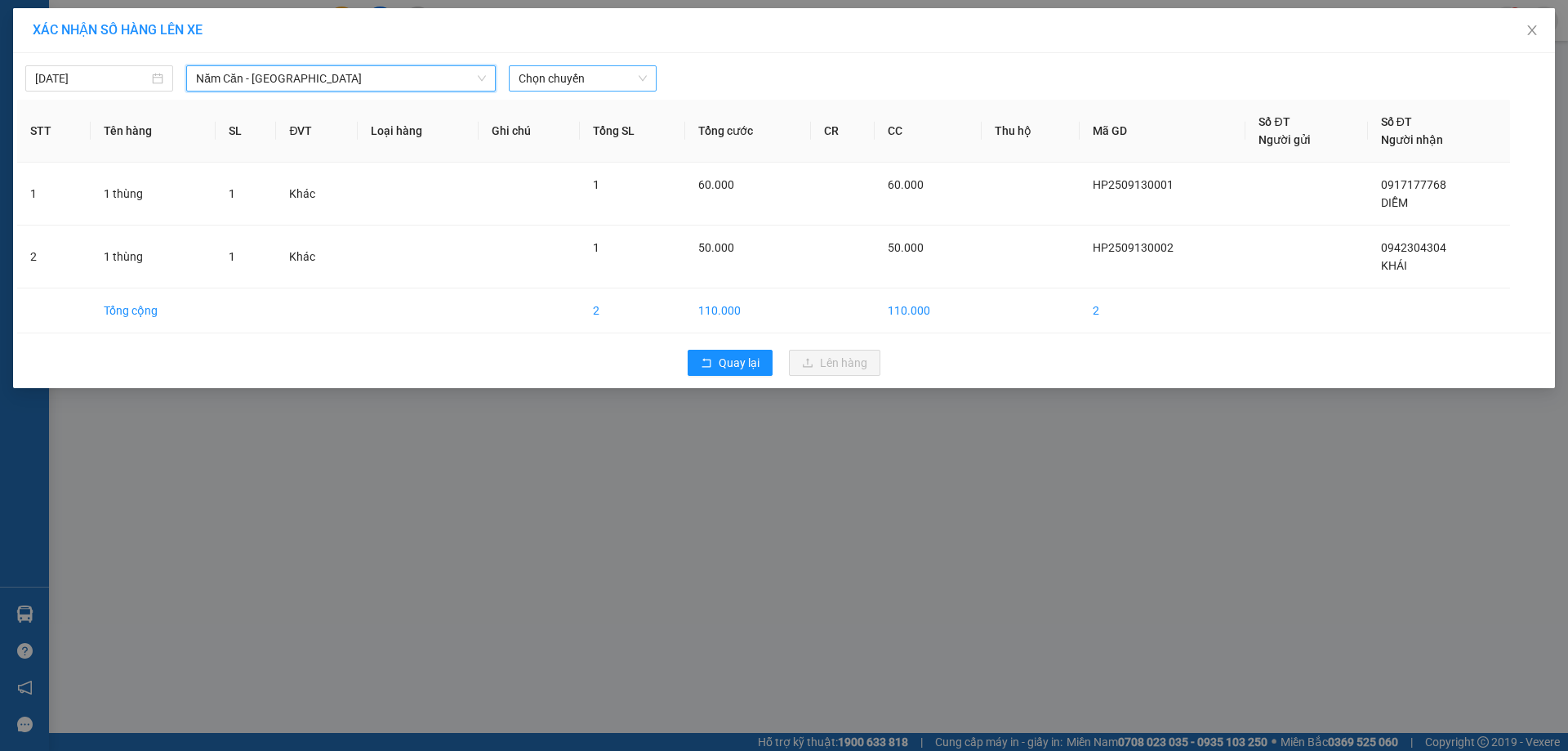
click at [604, 75] on span "Chọn chuyến" at bounding box center [583, 78] width 128 height 24
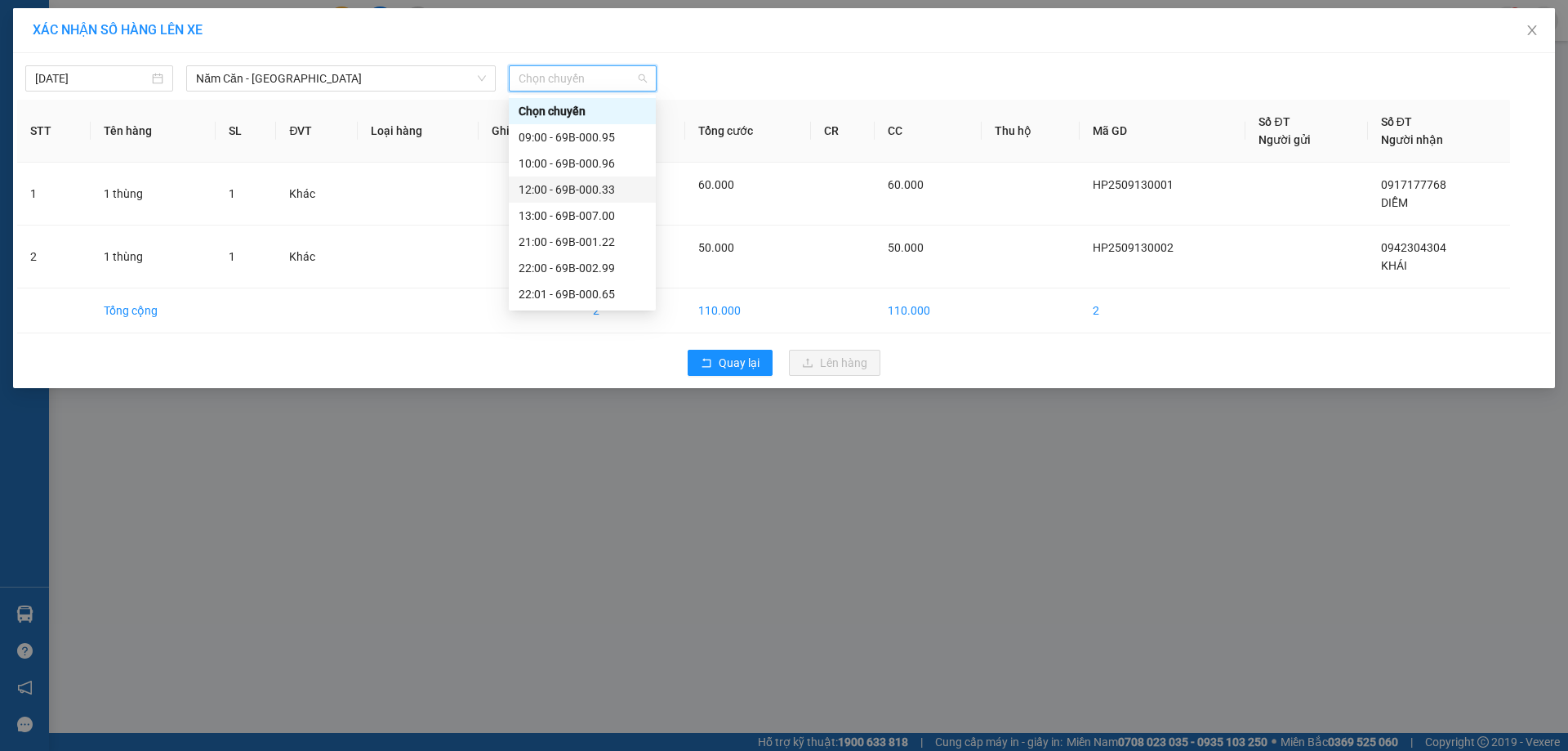
click at [626, 183] on div "12:00 - 69B-000.33" at bounding box center [582, 190] width 127 height 18
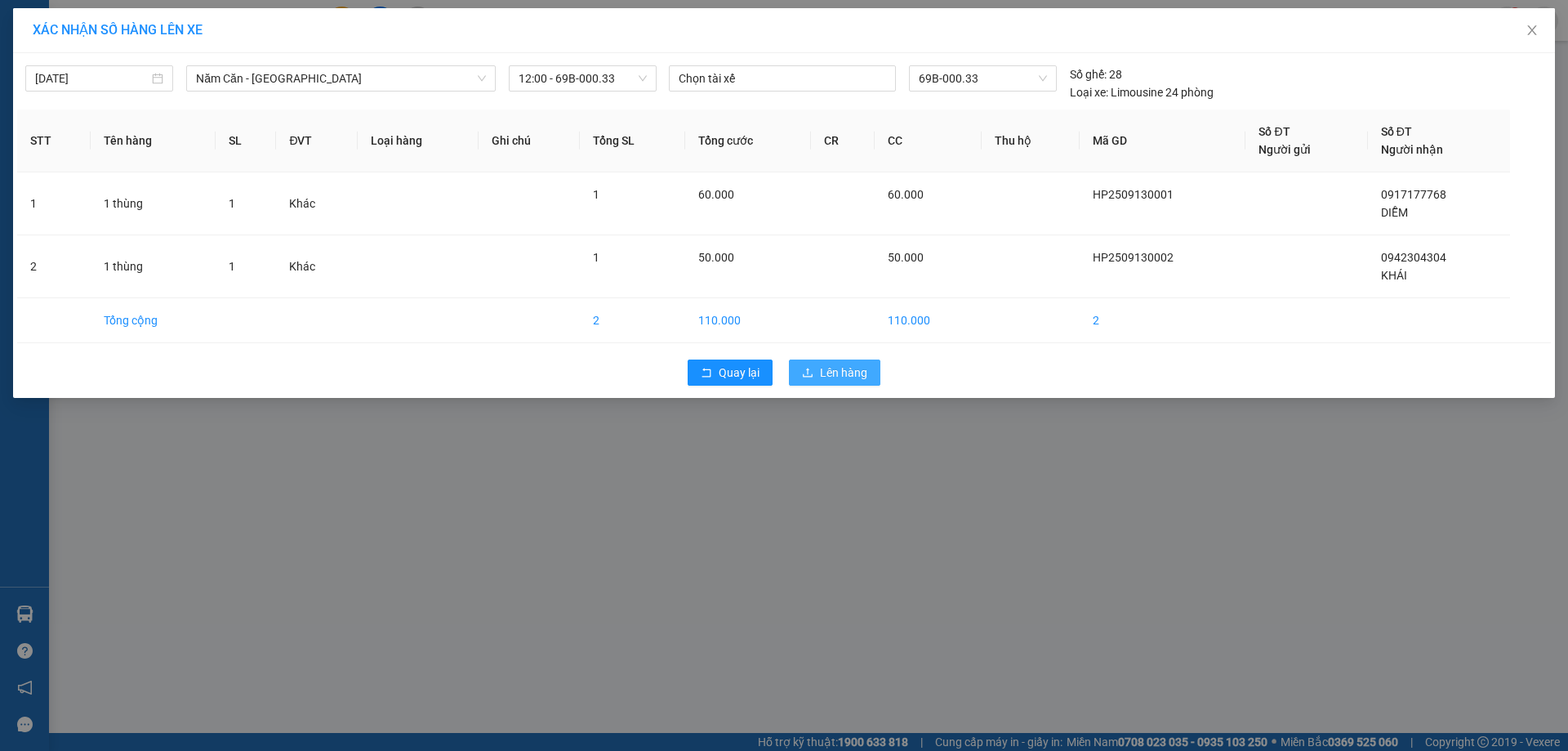
click at [830, 364] on span "Lên hàng" at bounding box center [844, 372] width 47 height 18
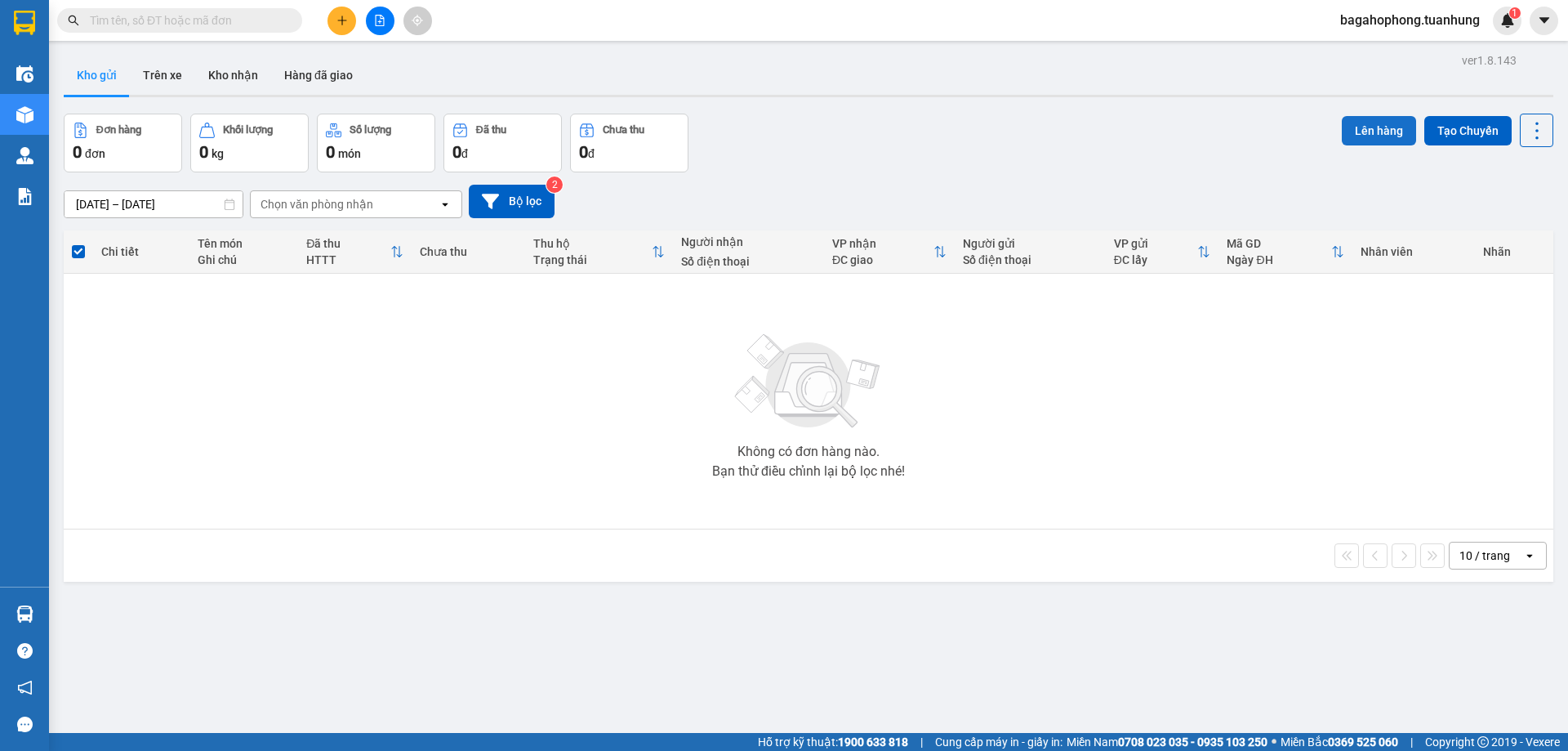
click at [1369, 123] on button "Lên hàng" at bounding box center [1378, 130] width 74 height 30
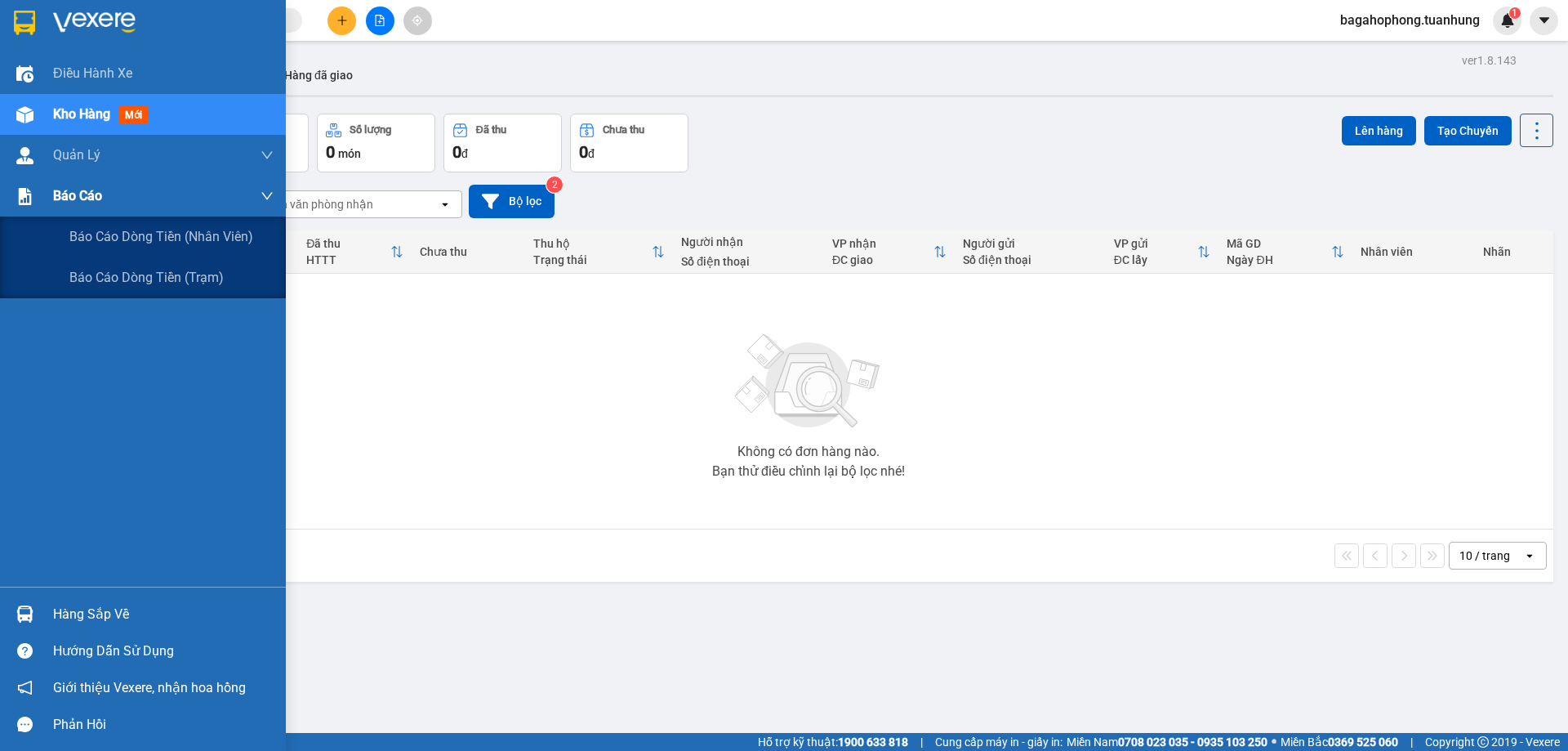
click at [115, 192] on div "Báo cáo" at bounding box center [163, 195] width 220 height 41
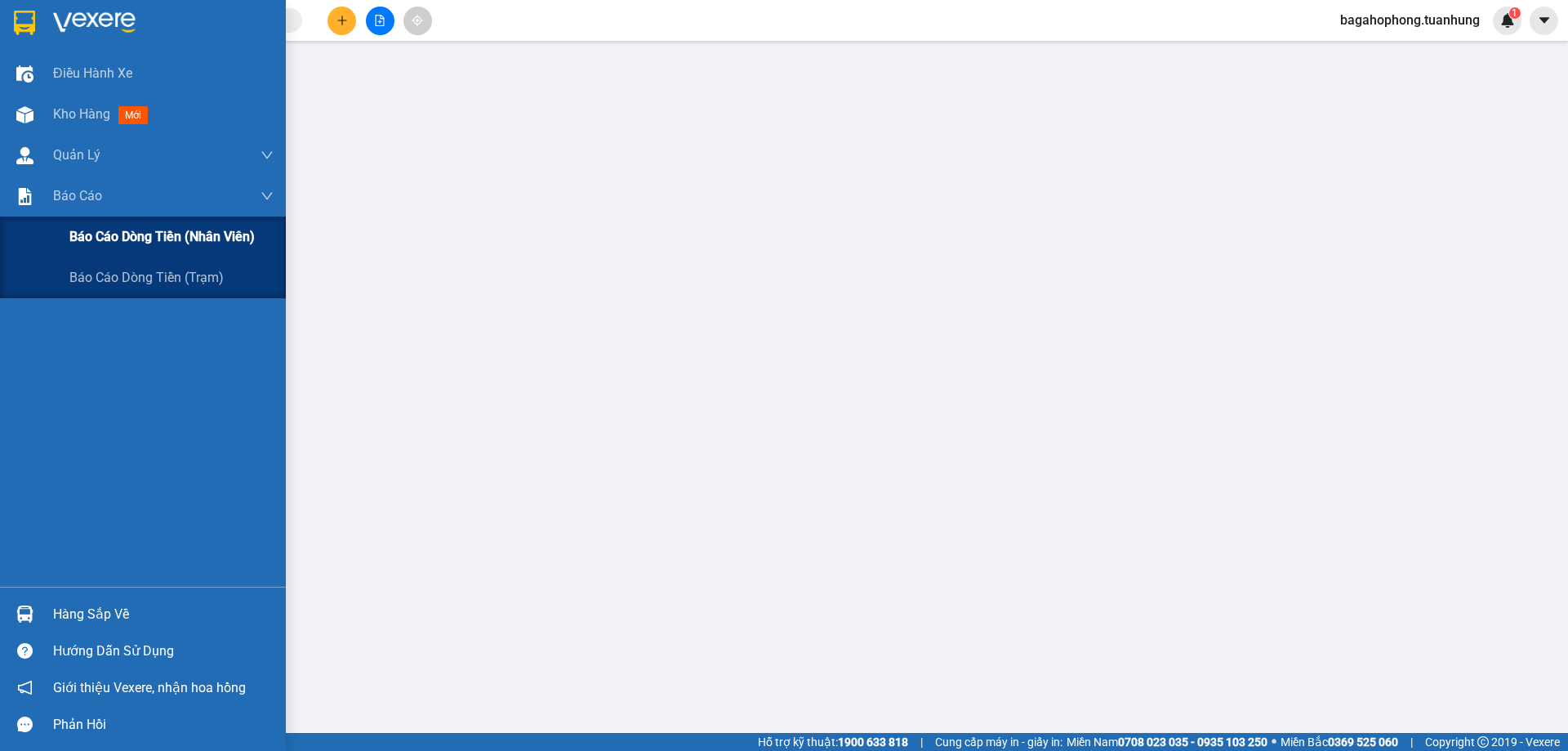
click at [108, 229] on span "Báo cáo dòng tiền (nhân viên)" at bounding box center [162, 236] width 185 height 21
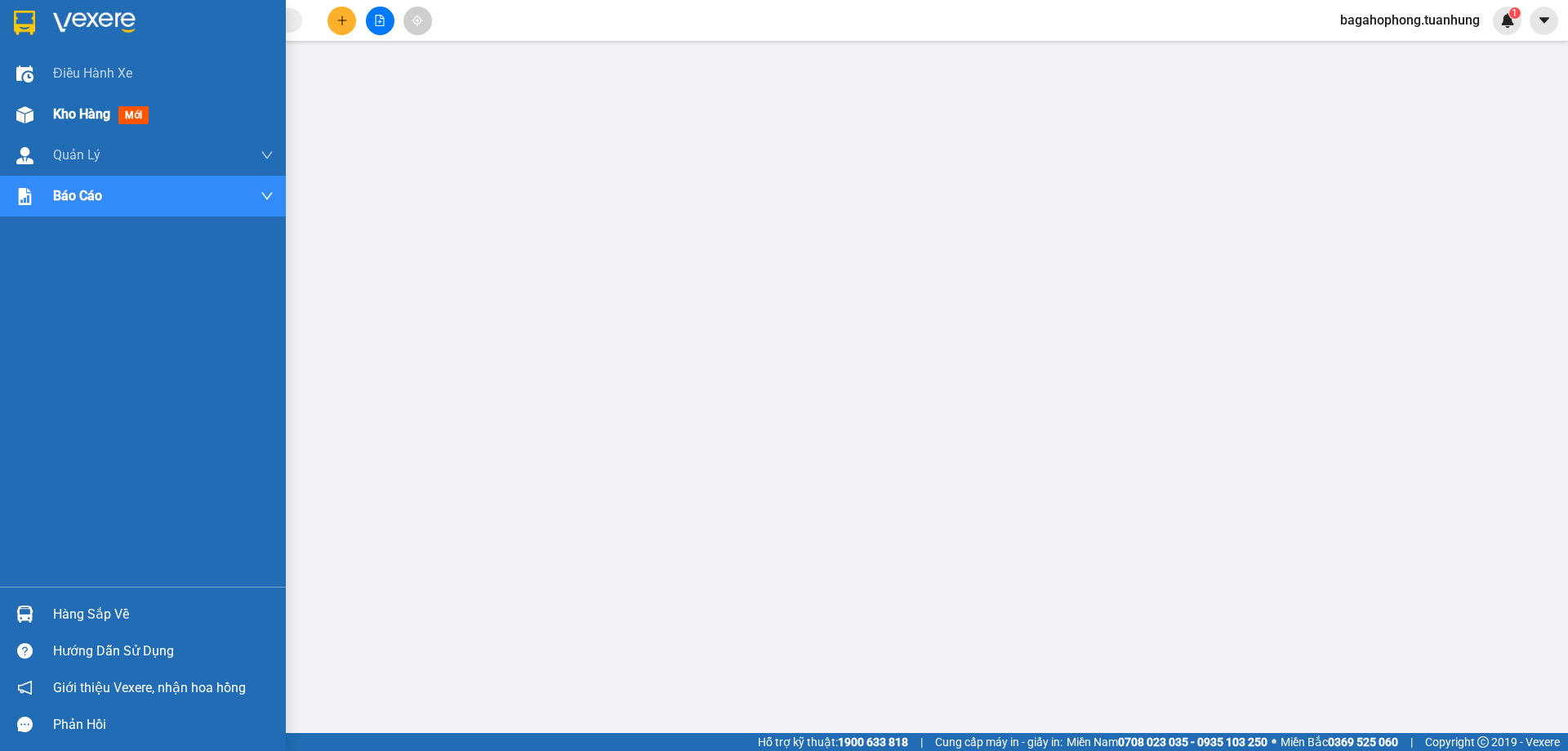
click at [107, 112] on span "Kho hàng" at bounding box center [81, 114] width 57 height 15
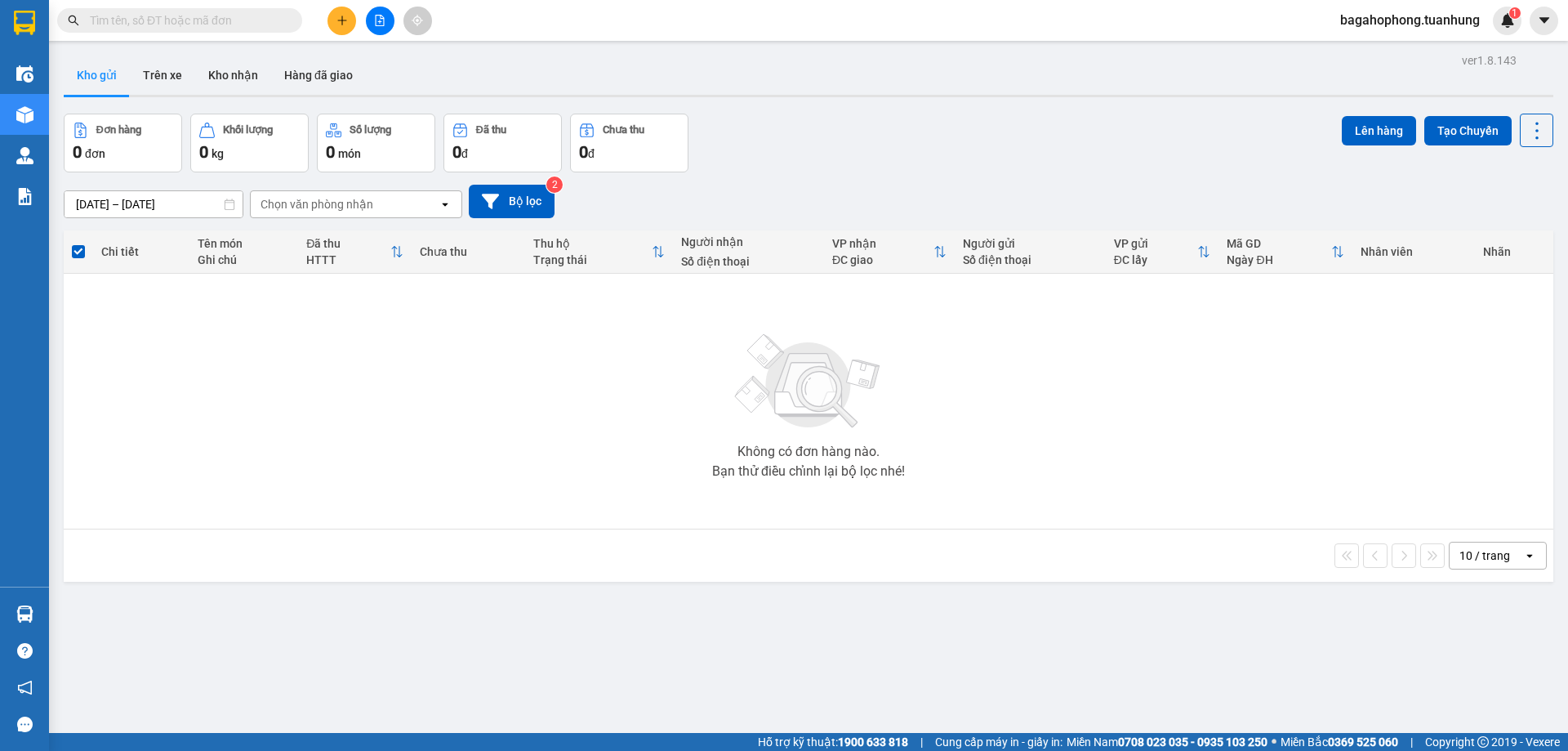
click at [481, 662] on div "ver 1.8.143 Kho gửi Trên xe Kho nhận Hàng đã giao Đơn hàng 0 đơn Khối lượng 0 k…" at bounding box center [807, 424] width 1502 height 751
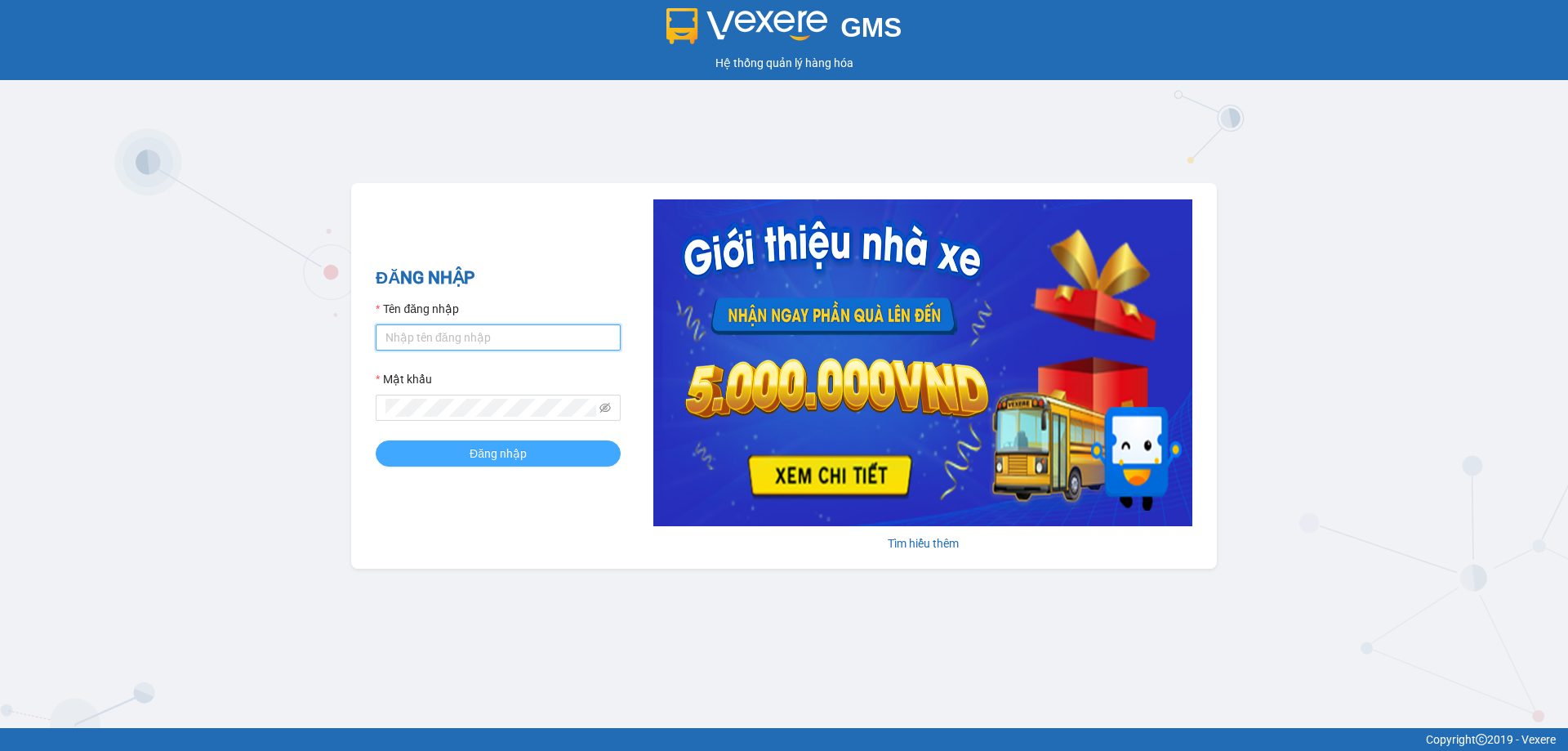
type input "bagahophong.tuanhung"
click at [499, 444] on button "Đăng nhập" at bounding box center [498, 453] width 245 height 26
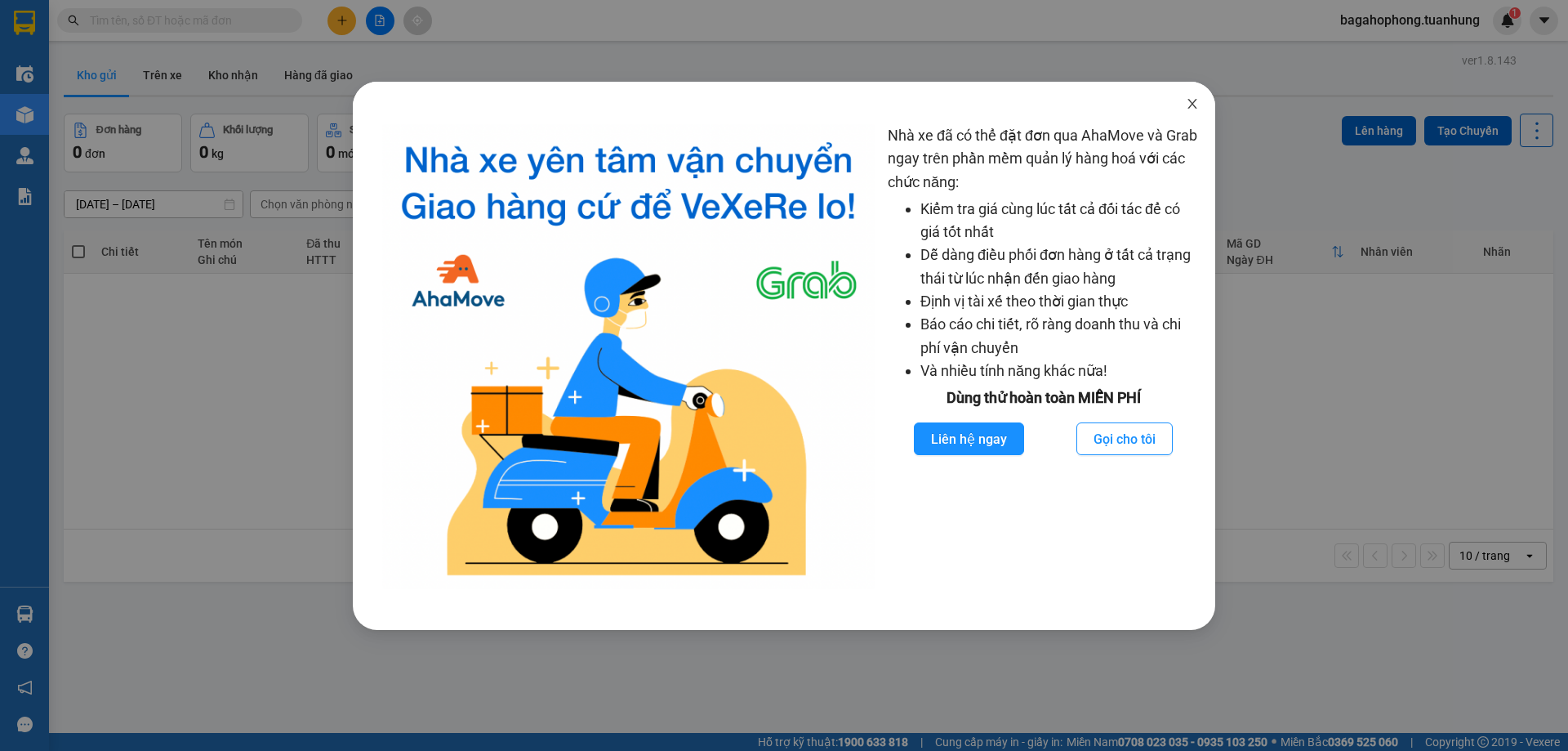
click at [1189, 99] on icon "close" at bounding box center [1192, 104] width 13 height 13
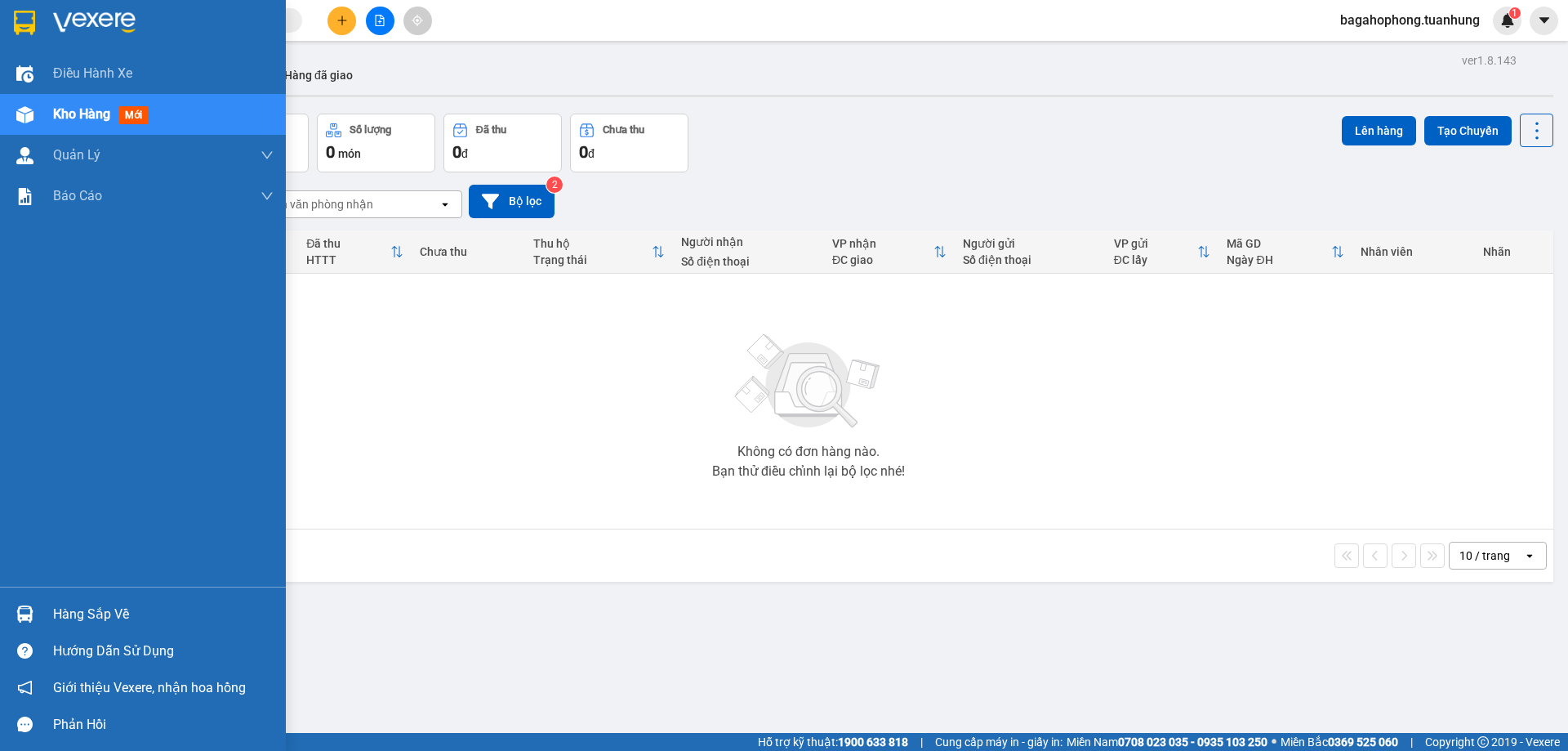
click at [98, 108] on span "Kho hàng" at bounding box center [81, 114] width 57 height 15
